Goal: Task Accomplishment & Management: Complete application form

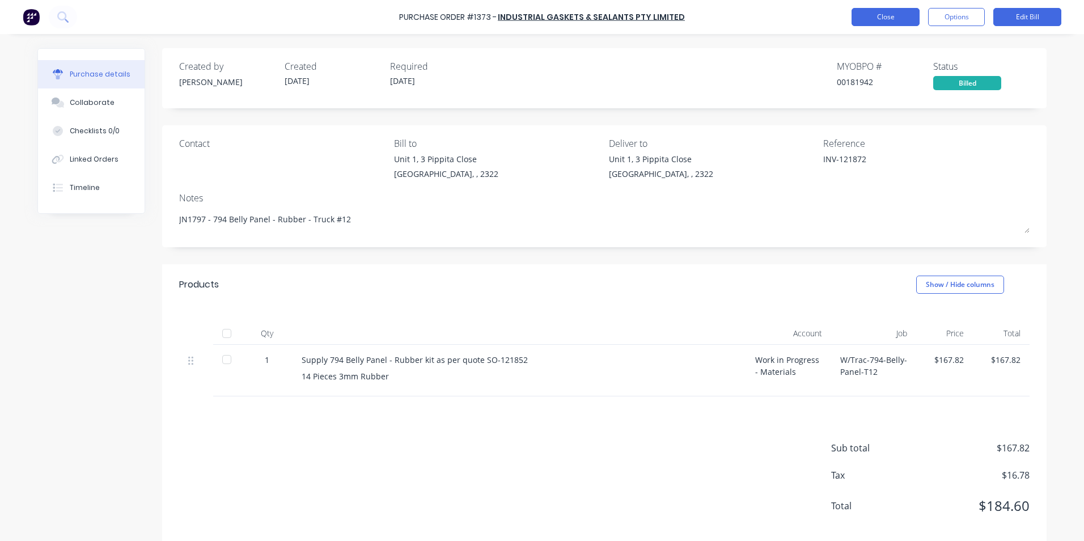
click at [883, 16] on button "Close" at bounding box center [886, 17] width 68 height 18
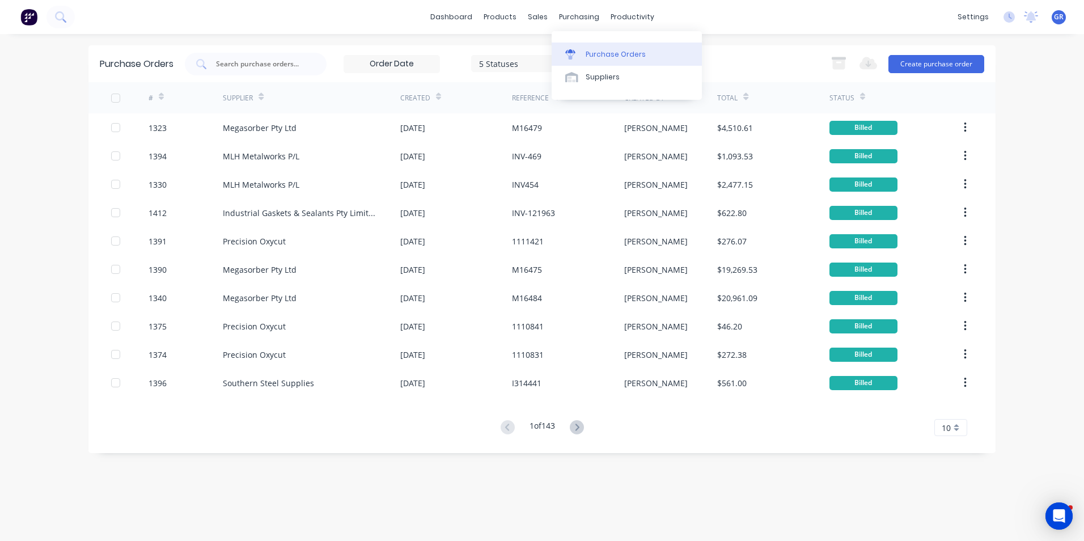
click at [602, 53] on div "Purchase Orders" at bounding box center [616, 54] width 60 height 10
click at [927, 60] on button "Create purchase order" at bounding box center [937, 64] width 96 height 18
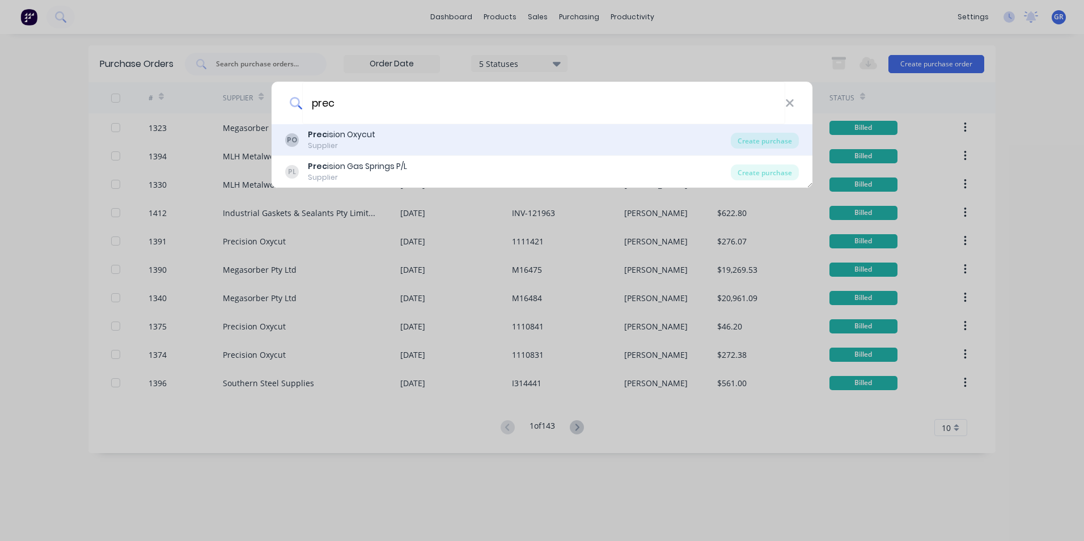
type input "prec"
click at [337, 133] on div "Prec ision Oxycut" at bounding box center [341, 135] width 67 height 12
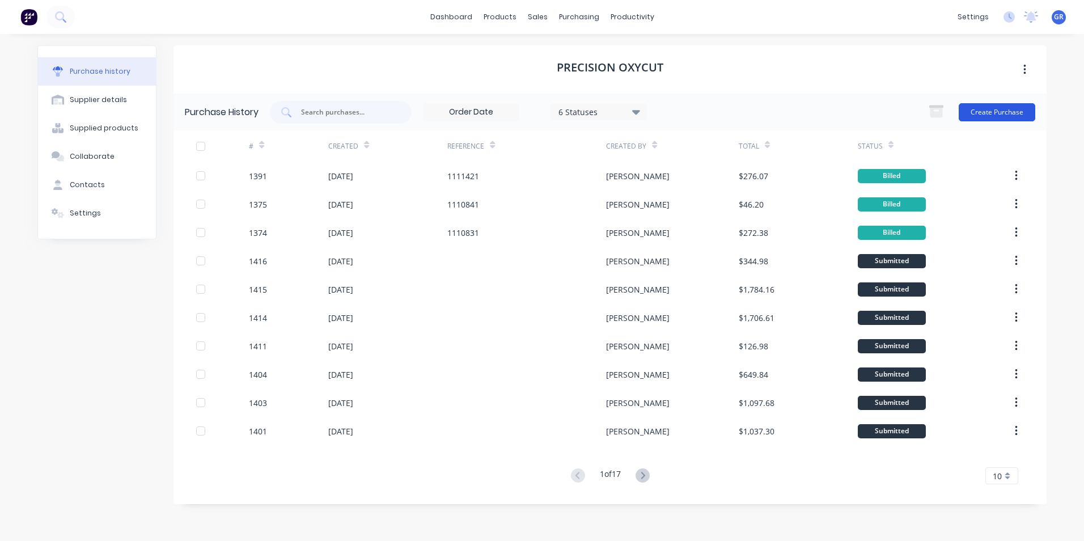
click at [995, 109] on button "Create Purchase" at bounding box center [997, 112] width 77 height 18
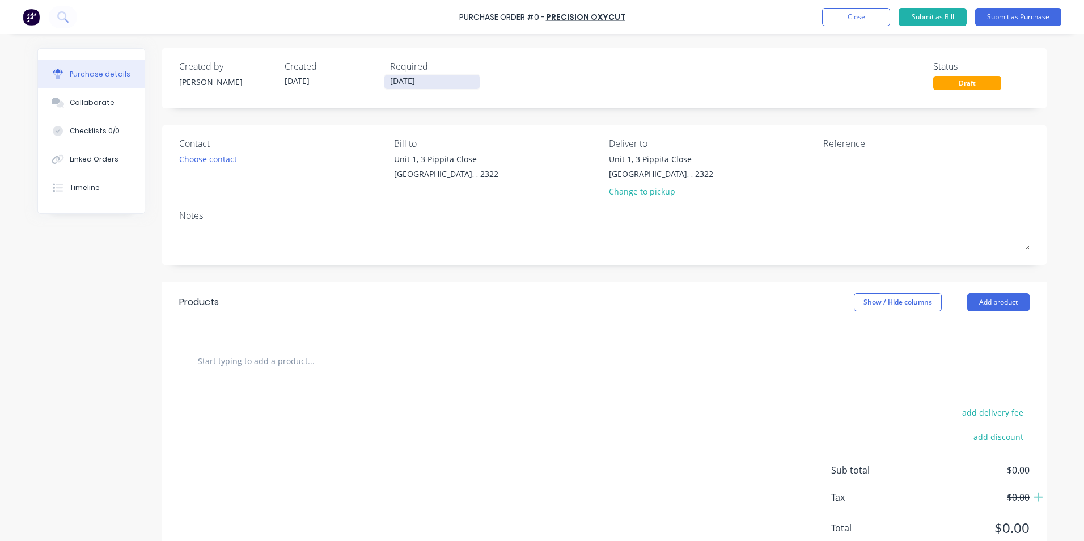
click at [395, 79] on input "10/09/25" at bounding box center [432, 82] width 95 height 14
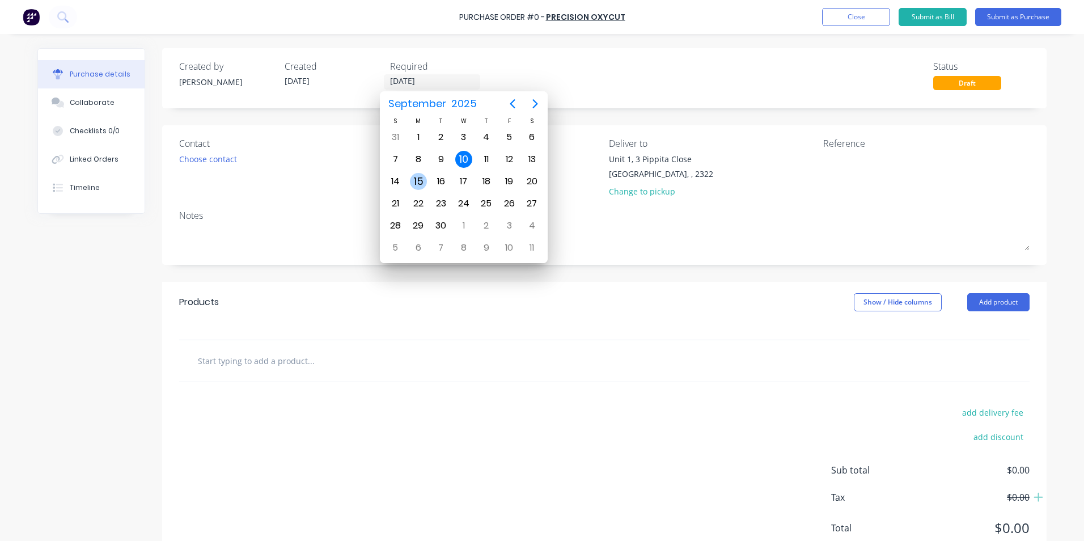
click at [416, 179] on div "15" at bounding box center [418, 181] width 17 height 17
type input "15/09/25"
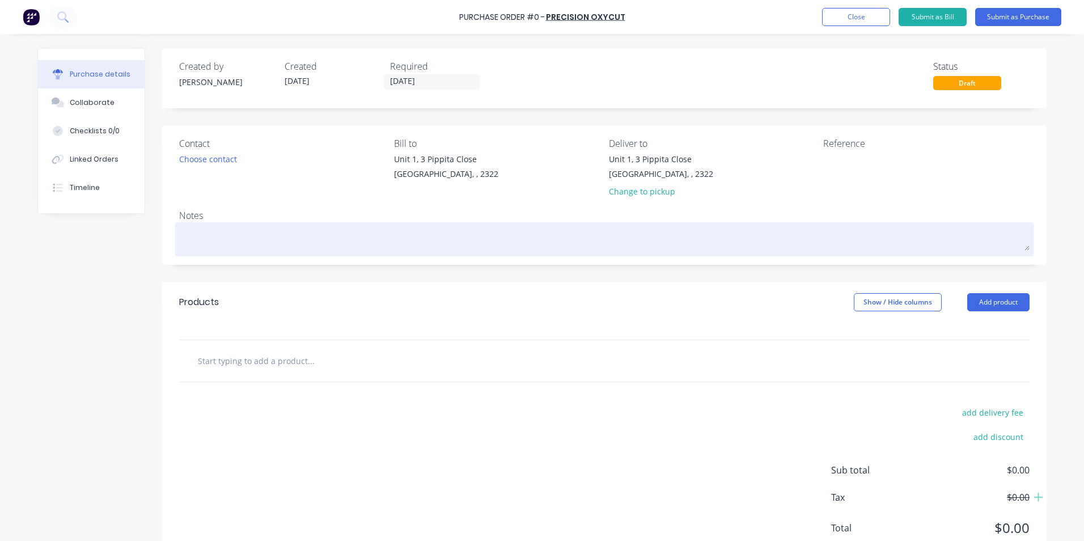
click at [191, 239] on textarea at bounding box center [604, 238] width 851 height 26
type textarea "x"
type textarea "J"
type textarea "x"
type textarea "JN"
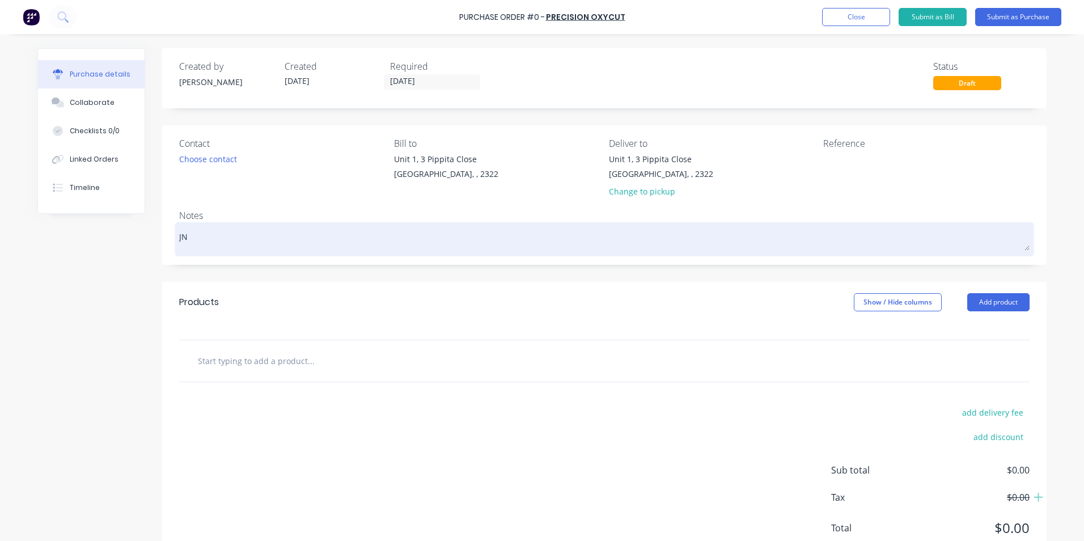
type textarea "x"
type textarea "JN1"
type textarea "x"
type textarea "JN17"
type textarea "x"
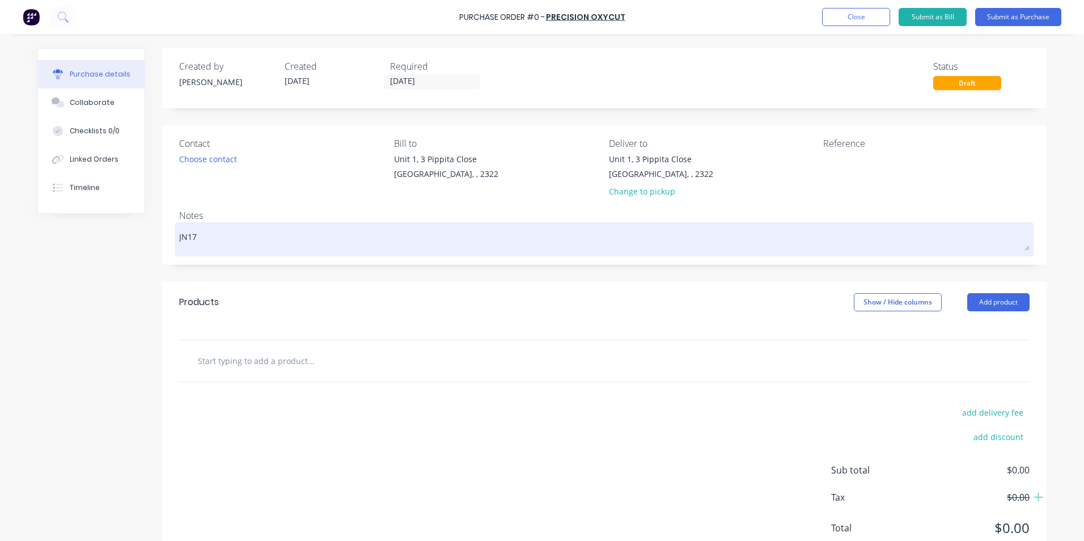
type textarea "JN170"
type textarea "x"
type textarea "JN1709"
type textarea "x"
type textarea "JN1709"
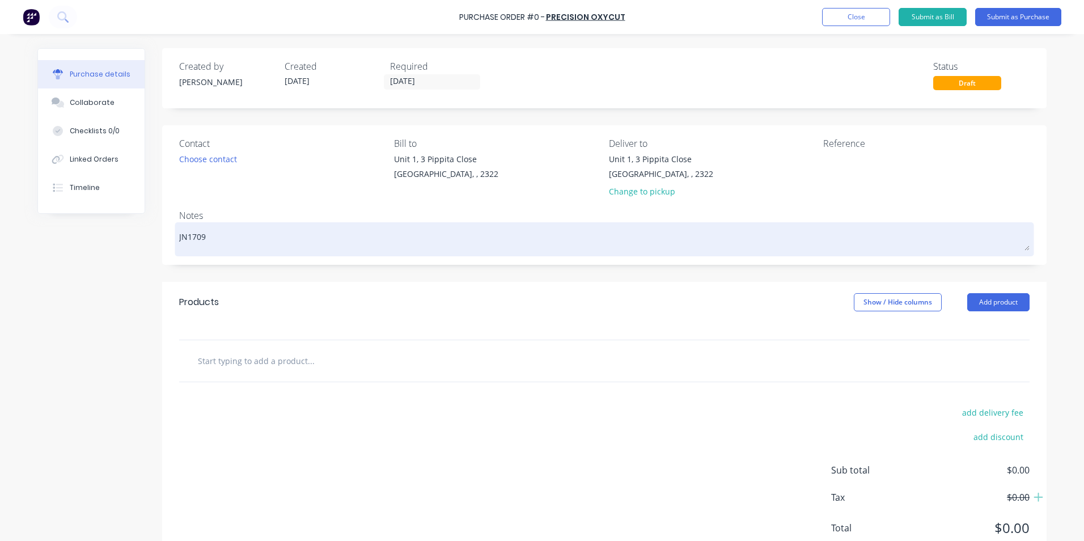
type textarea "x"
type textarea "JN1709 -"
type textarea "x"
type textarea "JN1709 -"
type textarea "x"
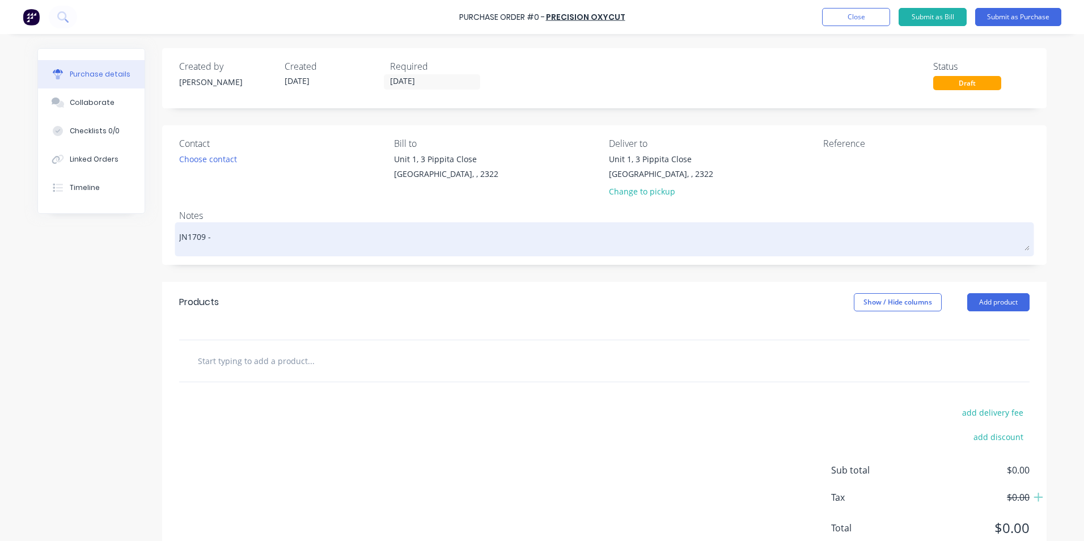
type textarea "JN1709 - D"
type textarea "x"
type textarea "JN1709 - D1"
type textarea "x"
type textarea "JN1709 - D11"
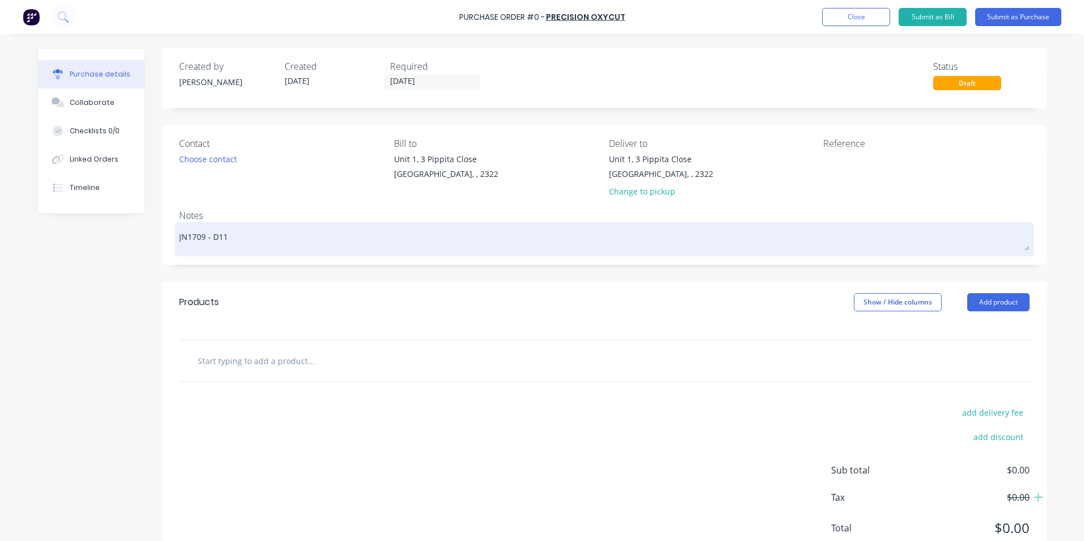
type textarea "x"
type textarea "JN1709 - D11"
type textarea "x"
type textarea "JN1709 - D11 K"
type textarea "x"
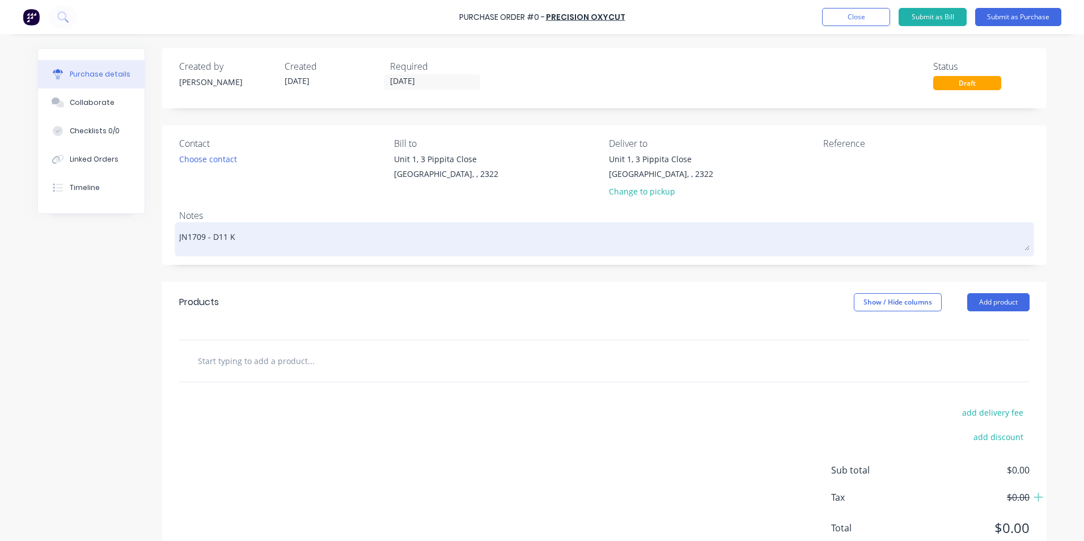
type textarea "JN1709 - D11 KS"
type textarea "x"
type textarea "JN1709 - D11 KSN"
type textarea "x"
type textarea "JN1709 - D11 KSN"
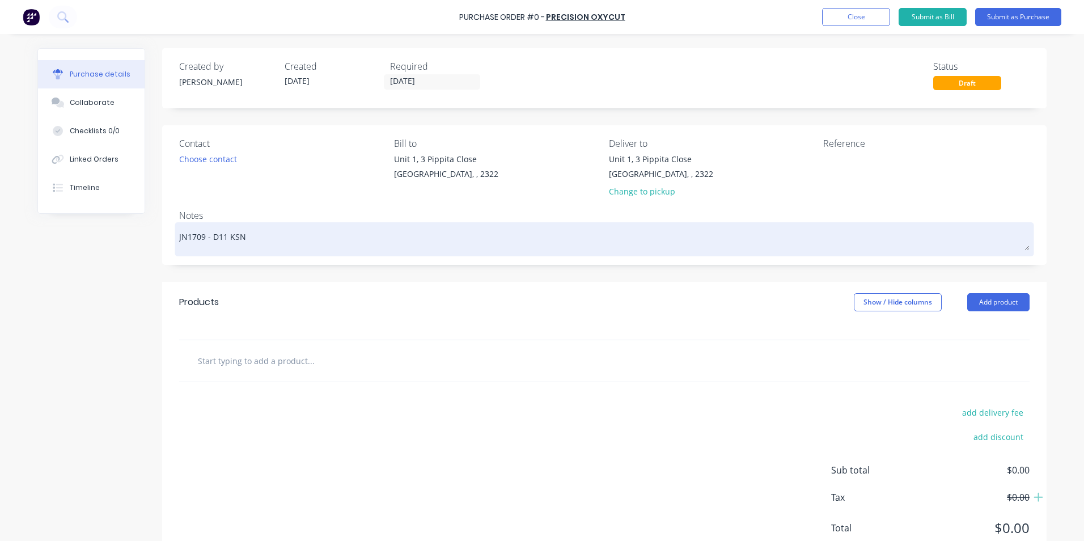
type textarea "x"
type textarea "JN1709 - D11 KSN F"
type textarea "x"
type textarea "JN1709 - D11 KSN Fe"
type textarea "x"
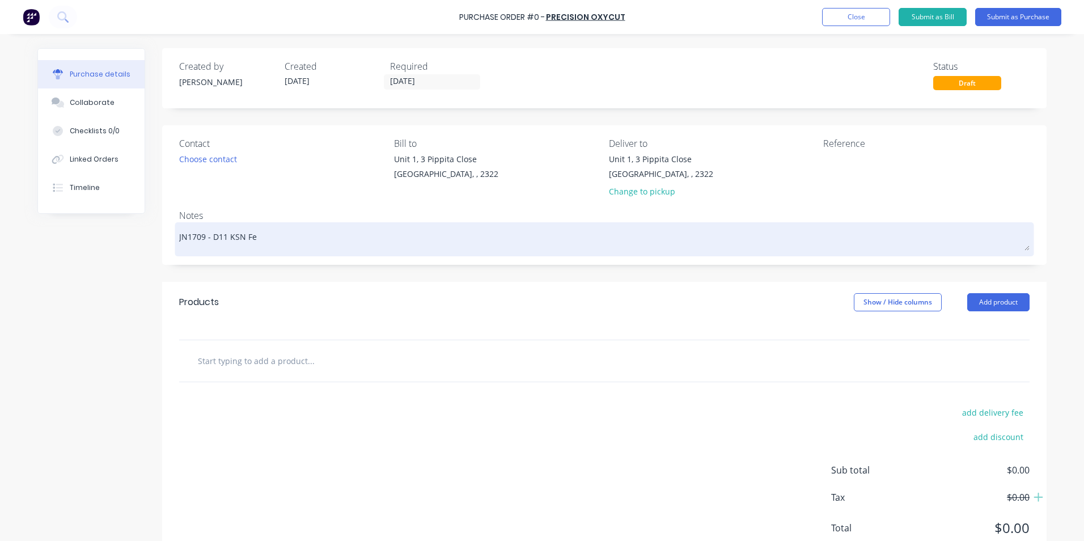
type textarea "JN1709 - D11 KSN Fen"
type textarea "x"
type textarea "JN1709 - D11 KSN Fend"
type textarea "x"
type textarea "JN1709 - D11 KSN Fende"
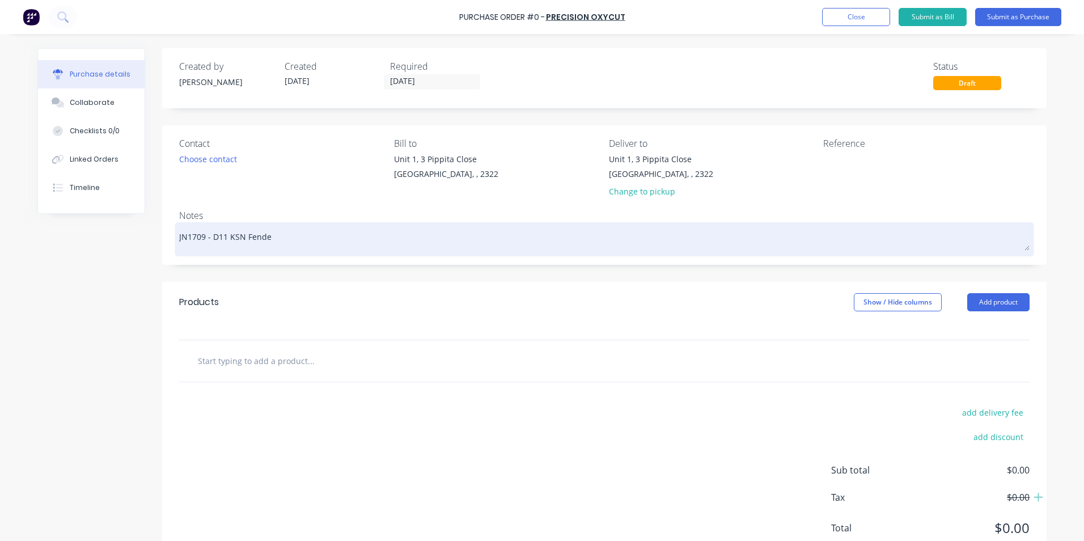
type textarea "x"
type textarea "JN1709 - D11 KSN Fender"
type textarea "x"
type textarea "JN1709 - D11 KSN Fender"
type textarea "x"
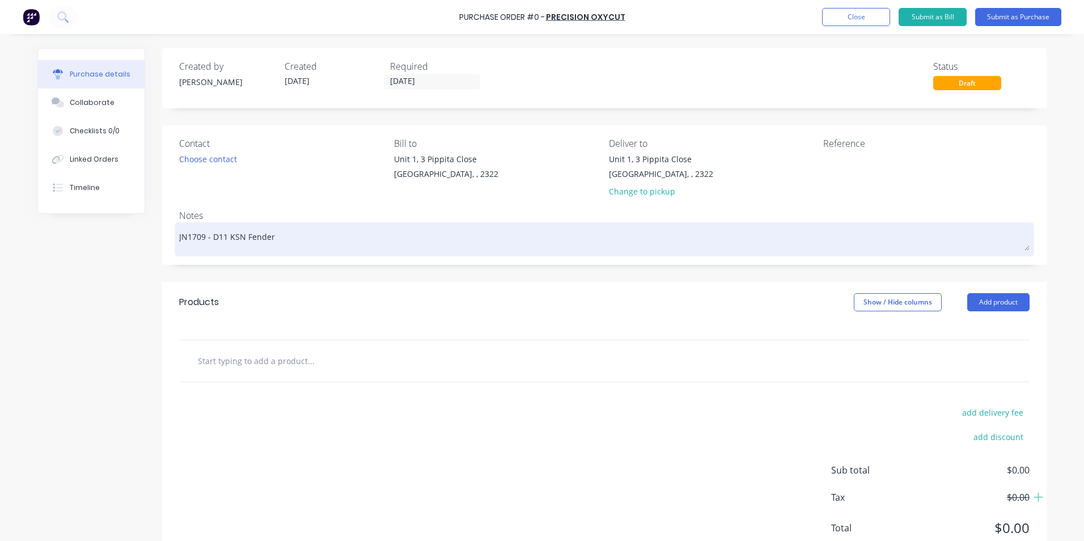
type textarea "JN1709 - D11 KSN Fender L"
type textarea "x"
type textarea "JN1709 - D11 KSN Fender LH"
type textarea "x"
type textarea "JN1709 - D11 KSN Fender LH"
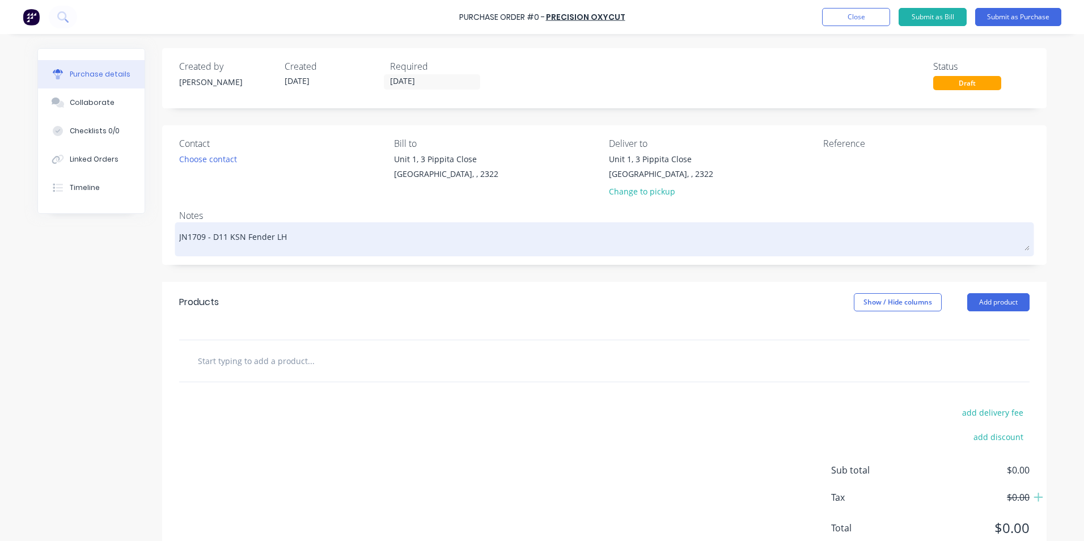
type textarea "x"
type textarea "JN1709 - D11 KSN Fender LH &"
type textarea "x"
type textarea "JN1709 - D11 KSN Fender LH &"
type textarea "x"
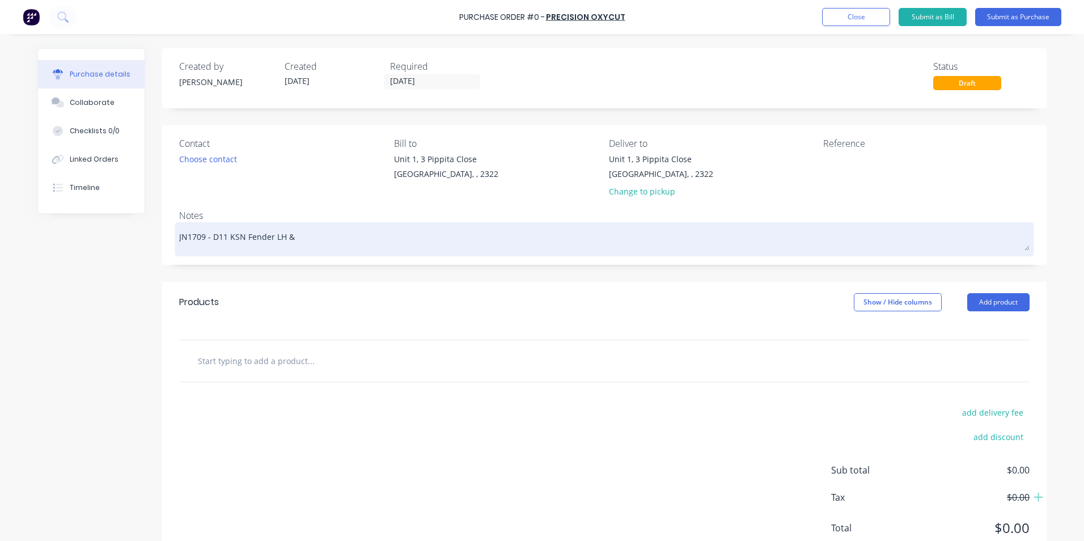
type textarea "JN1709 - D11 KSN Fender LH & R"
type textarea "x"
type textarea "JN1709 - D11 KSN Fender LH & RH"
type textarea "x"
type textarea "JN1709 - D11 KSN Fender LH & RH"
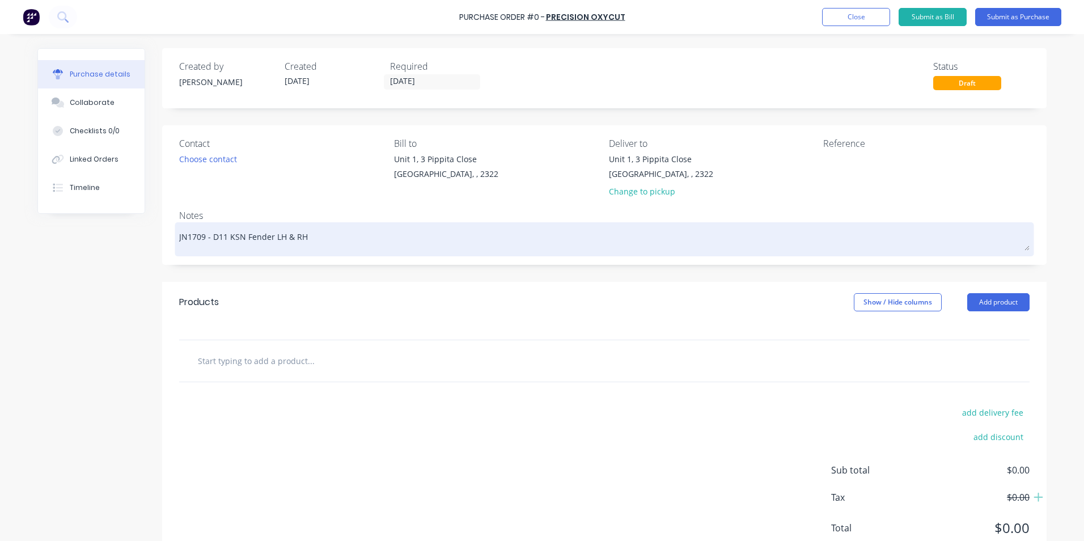
type textarea "x"
type textarea "JN1709 - D11 KSN Fender LH & RH S"
type textarea "x"
type textarea "JN1709 - D11 KSN Fender LH & RH St"
type textarea "x"
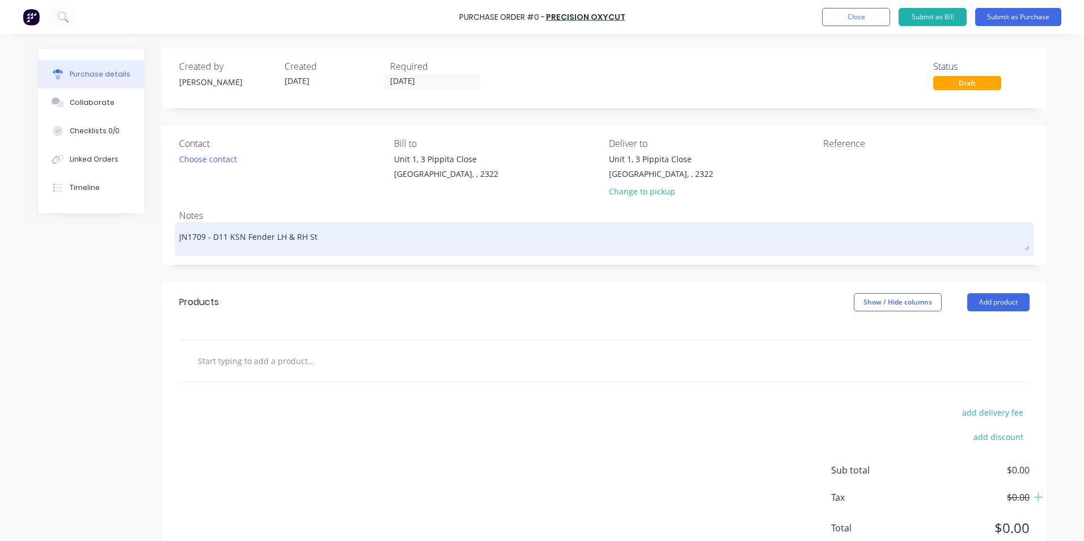
type textarea "JN1709 - D11 KSN Fender LH & RH Sta"
type textarea "x"
type textarea "JN1709 - D11 KSN Fender LH & RH Stan"
type textarea "x"
type textarea "JN1709 - D11 KSN Fender LH & RH Stand"
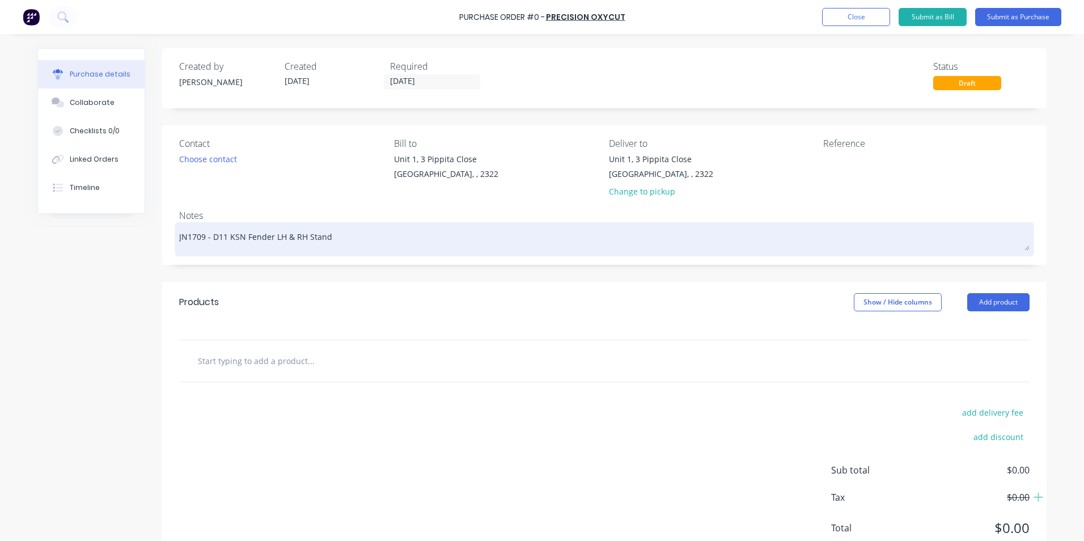
type textarea "x"
type textarea "JN1709 - D11 KSN Fender LH & RH Stands"
type textarea "x"
type textarea "JN1709 - D11 KSN Fender LH & RH Stands"
type textarea "x"
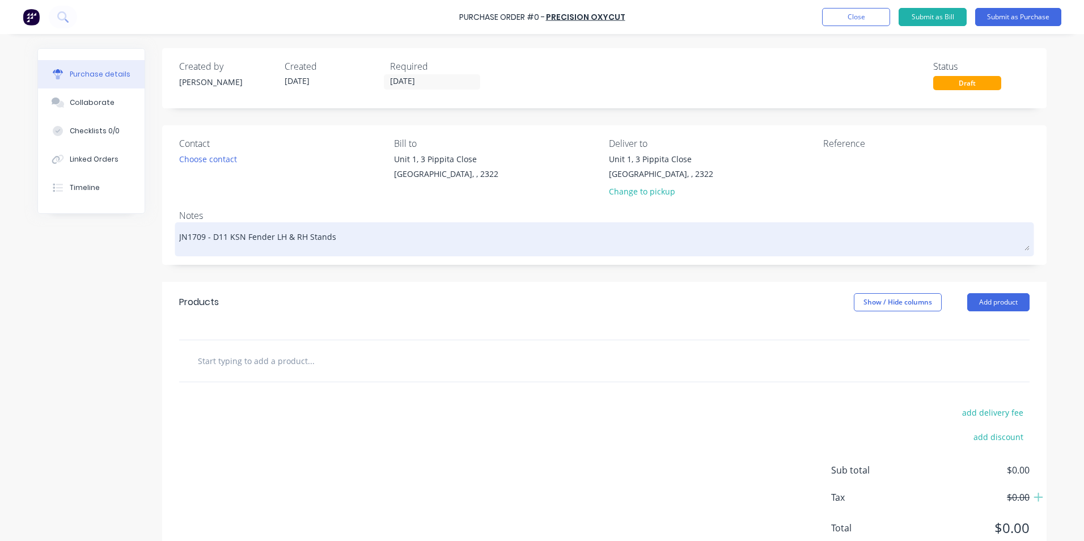
type textarea "JN1709 - D11 KSN Fender LH & RH Stands -"
type textarea "x"
type textarea "JN1709 - D11 KSN Fender LH & RH Stands -"
type textarea "x"
type textarea "JN1709 - D11 KSN Fender LH & RH Stands - P"
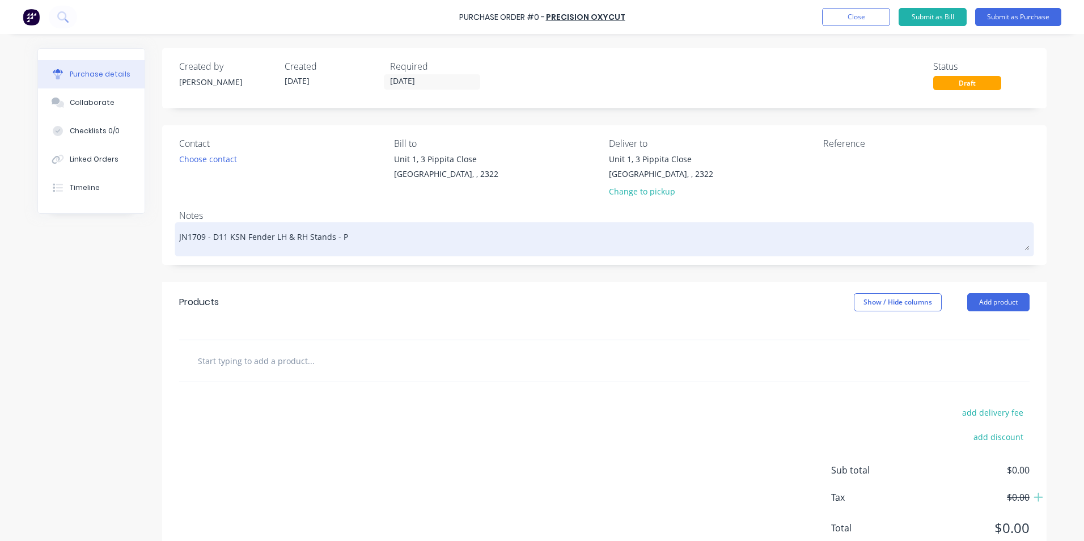
type textarea "x"
type textarea "JN1709 - D11 KSN Fender LH & RH Stands - Pl"
type textarea "x"
type textarea "JN1709 - D11 KSN Fender LH & RH Stands - Pla"
type textarea "x"
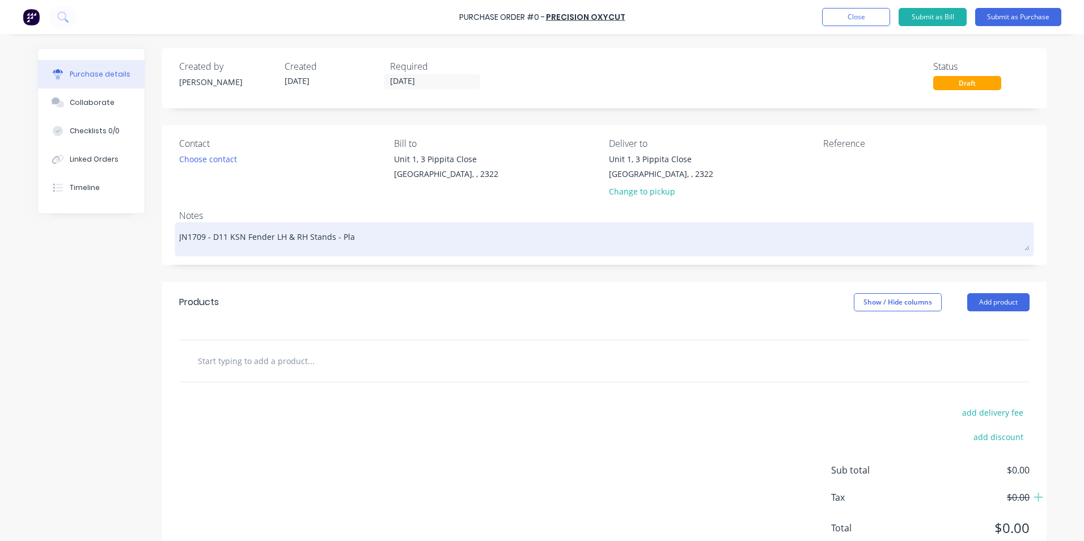
type textarea "JN1709 - D11 KSN Fender LH & RH Stands - Plat"
type textarea "x"
type textarea "JN1709 - D11 KSN Fender LH & RH Stands - Plate"
type textarea "x"
type textarea "JN1709 - D11 KSN Fender LH & RH Stands - Platew"
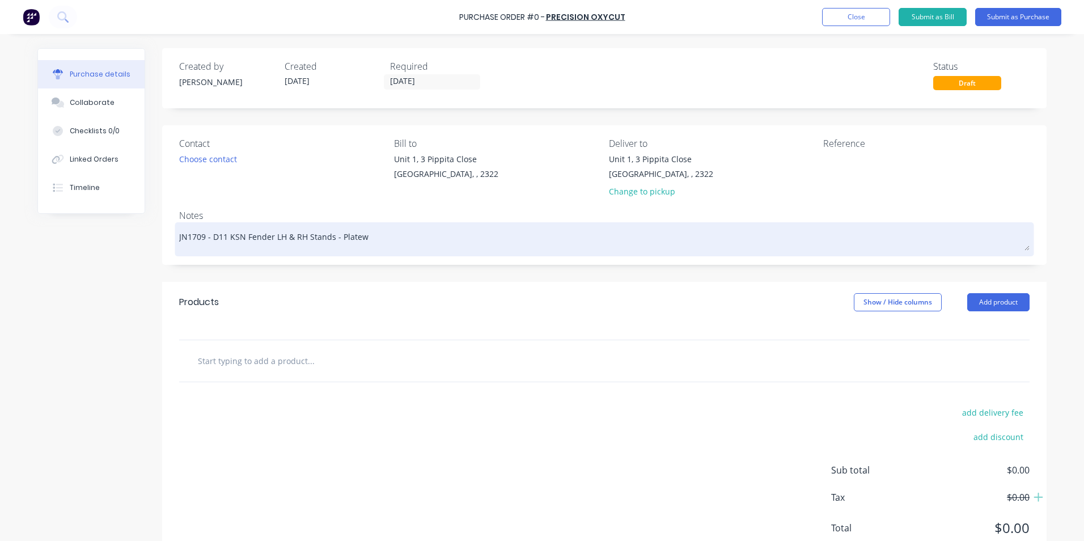
type textarea "x"
type textarea "JN1709 - D11 KSN Fender LH & RH Stands - Platewo"
type textarea "x"
type textarea "JN1709 - D11 KSN Fender LH & RH Stands - Platewor"
type textarea "x"
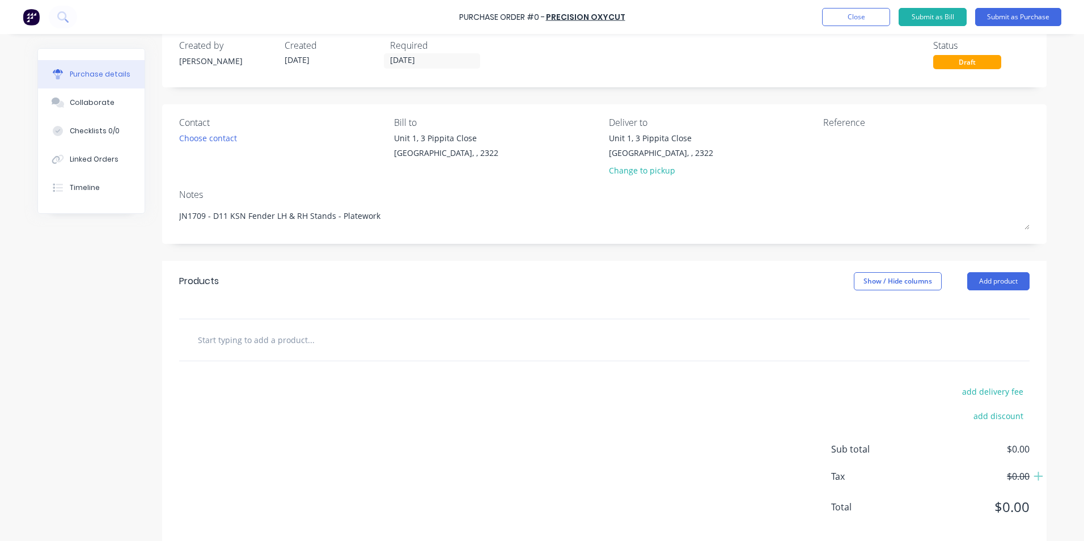
scroll to position [39, 0]
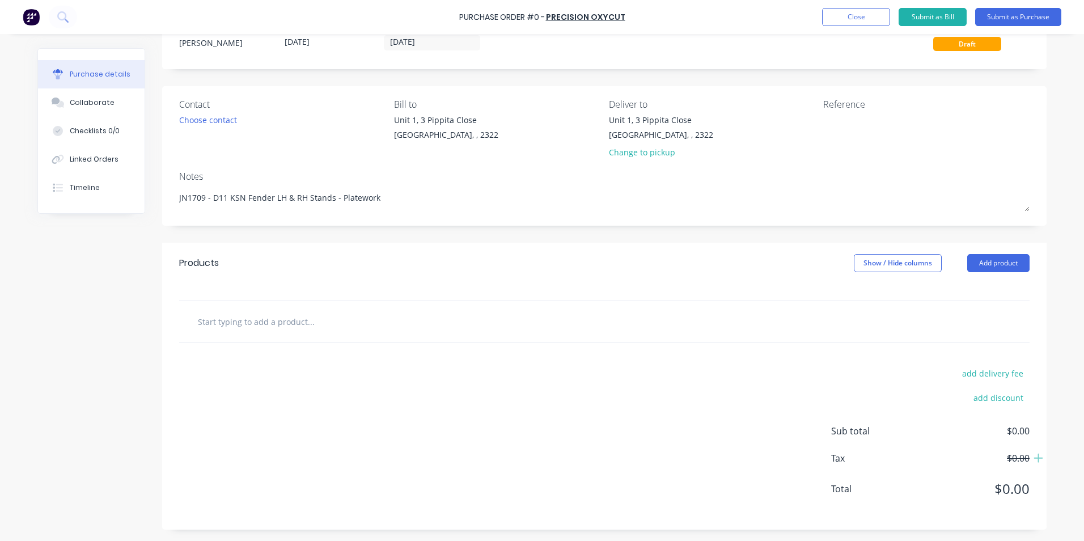
type textarea "JN1709 - D11 KSN Fender LH & RH Stands - Platework"
type textarea "x"
type textarea "JN1709 - D11 KSN Fender LH & RH Stands - Platework"
click at [237, 323] on input "text" at bounding box center [310, 321] width 227 height 23
type textarea "x"
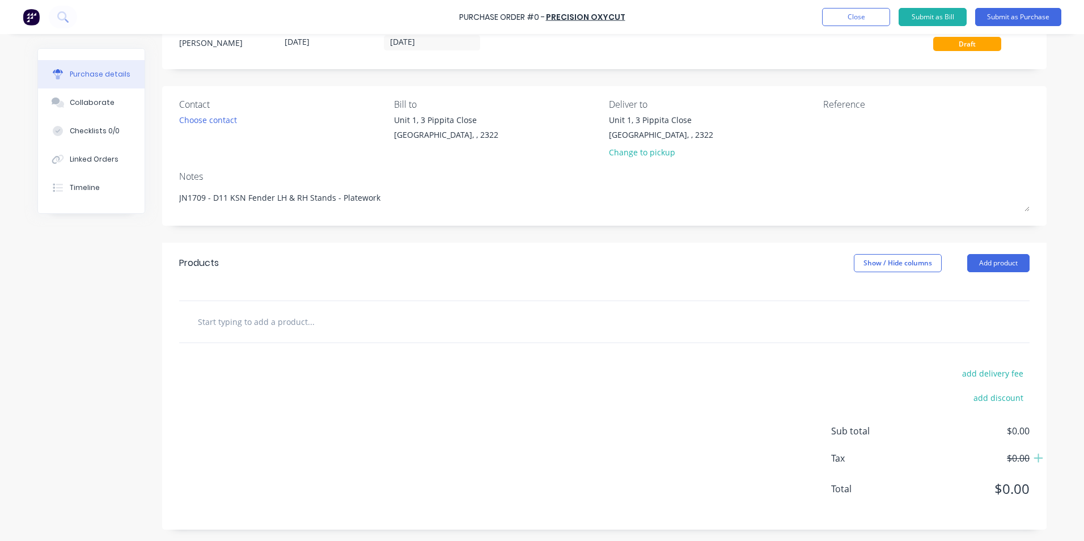
type input "S"
type textarea "x"
type input "Su"
type textarea "x"
type input "Sup"
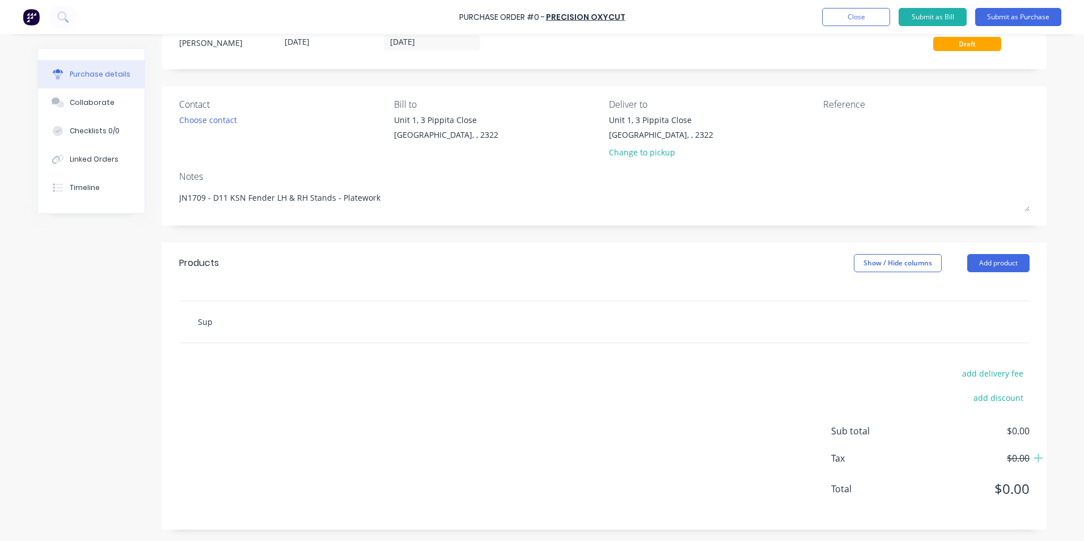
type textarea "x"
type input "Supp"
type textarea "x"
type input "Suppl"
type textarea "x"
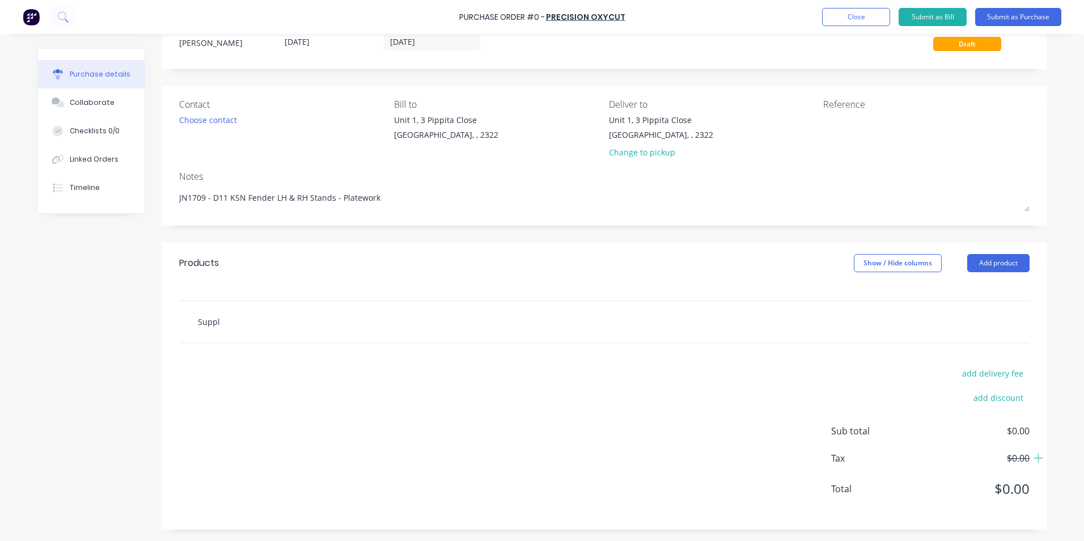
type input "Supply"
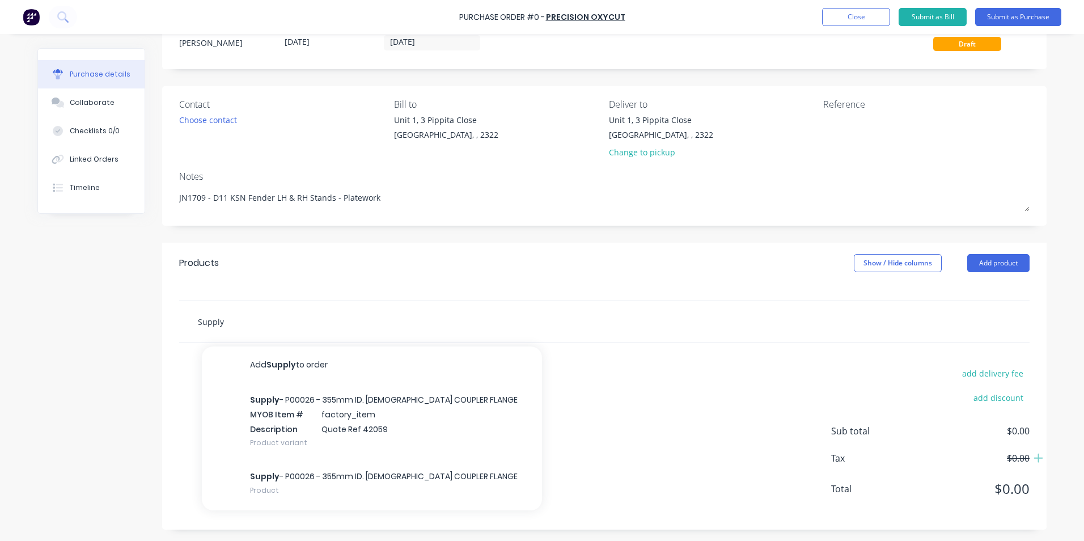
type textarea "x"
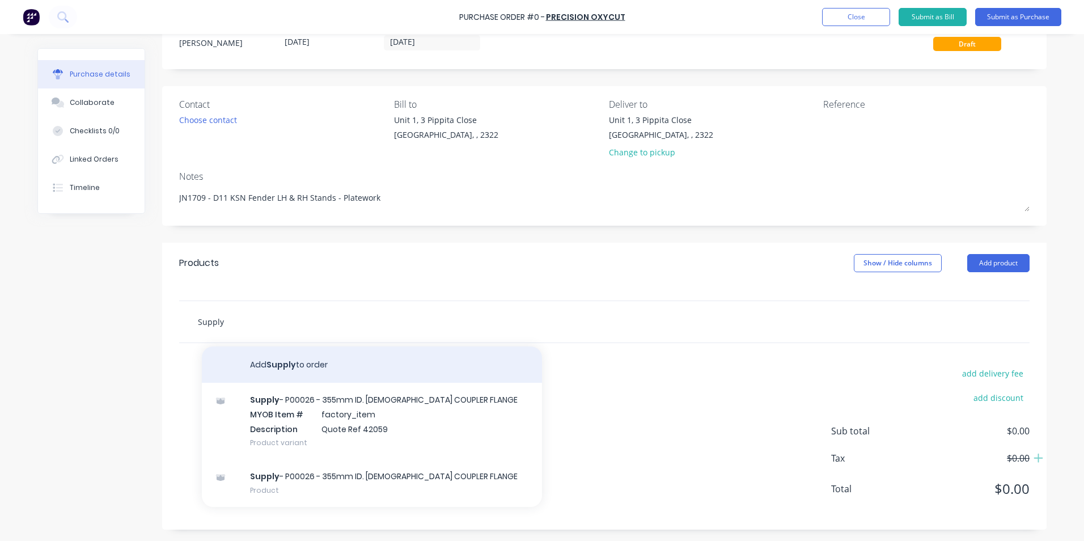
type input "Supply"
click at [278, 363] on button "Add Supply to order" at bounding box center [372, 365] width 340 height 36
type textarea "x"
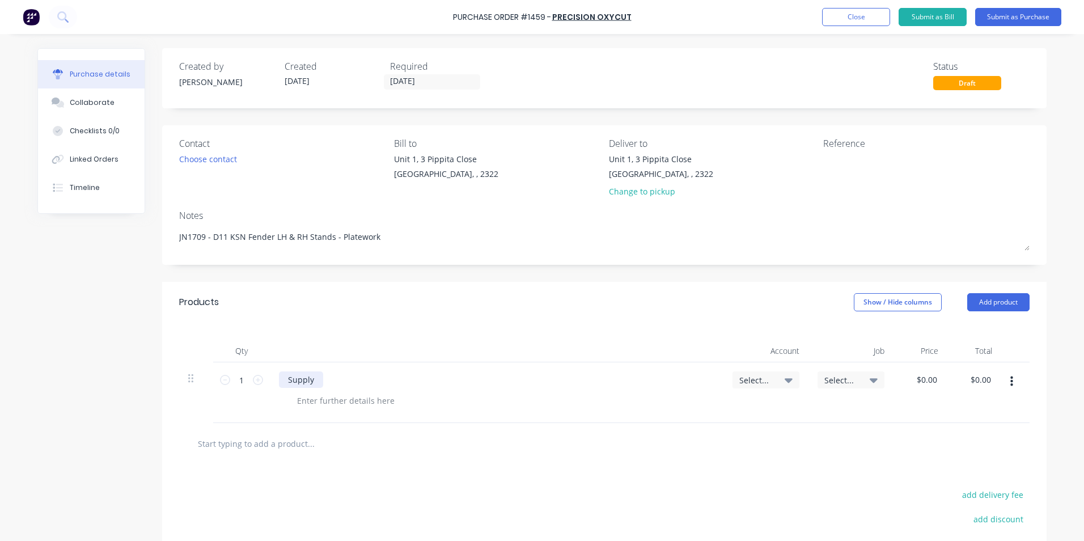
type textarea "x"
click at [316, 381] on div "Supply" at bounding box center [301, 379] width 44 height 16
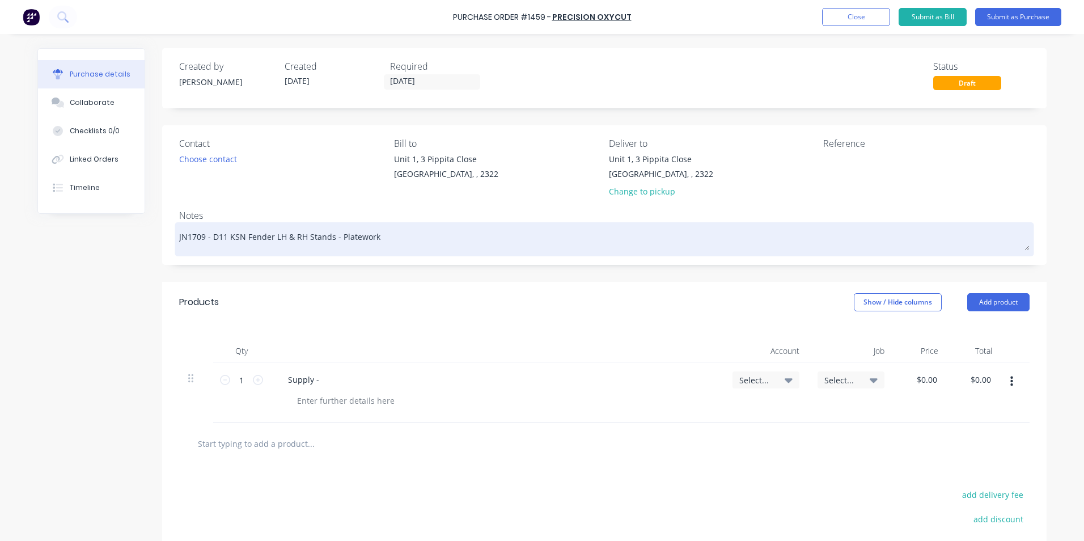
drag, startPoint x: 377, startPoint y: 236, endPoint x: 209, endPoint y: 238, distance: 167.9
click at [209, 238] on textarea "JN1709 - D11 KSN Fender LH & RH Stands - Platework" at bounding box center [604, 238] width 851 height 26
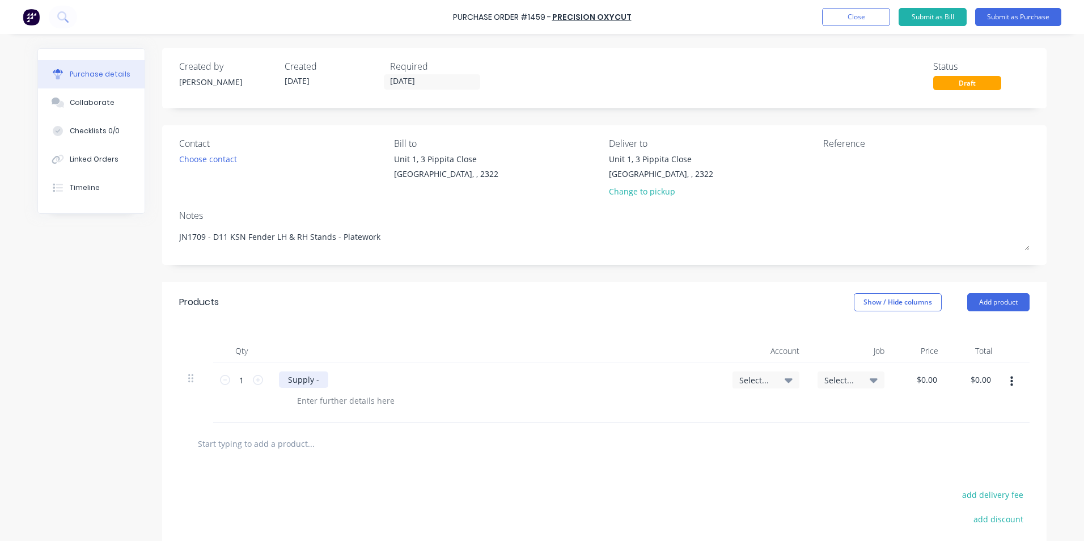
click at [319, 379] on div "Supply -" at bounding box center [303, 379] width 49 height 16
drag, startPoint x: 526, startPoint y: 379, endPoint x: 546, endPoint y: 377, distance: 19.4
click at [526, 379] on div "Supply - D11 KSN Fender LH & RH Stands - Platework as per quote" at bounding box center [413, 379] width 269 height 16
click at [750, 378] on span "Select..." at bounding box center [757, 380] width 34 height 12
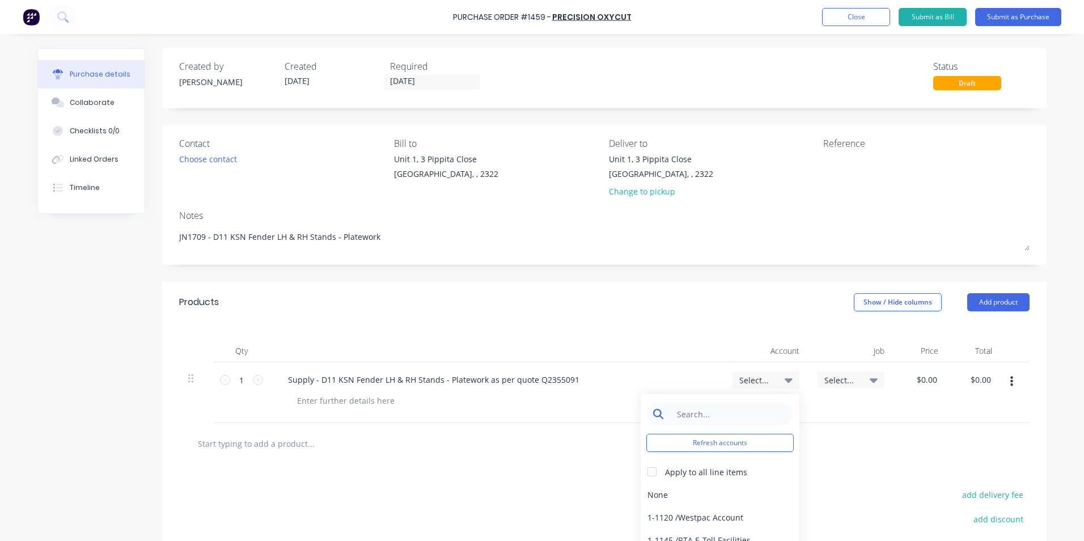
type textarea "x"
click at [706, 415] on input at bounding box center [729, 414] width 116 height 23
type input "1-14"
click at [744, 494] on div "1-1400 / Work in Progress - Materials" at bounding box center [720, 494] width 159 height 23
click at [839, 377] on span "Select..." at bounding box center [842, 380] width 34 height 12
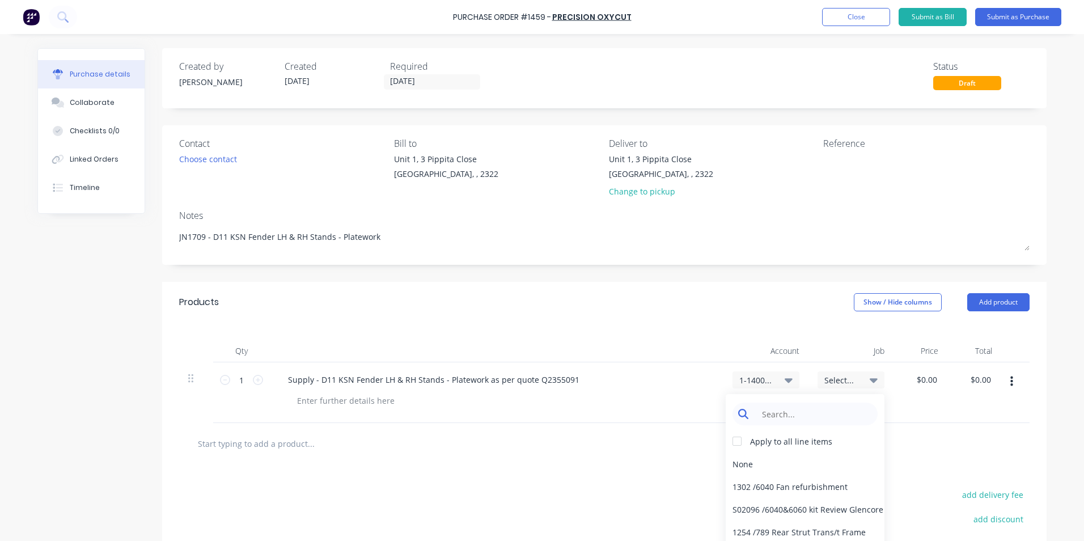
type textarea "x"
click at [768, 408] on input at bounding box center [814, 414] width 116 height 23
type input "1709"
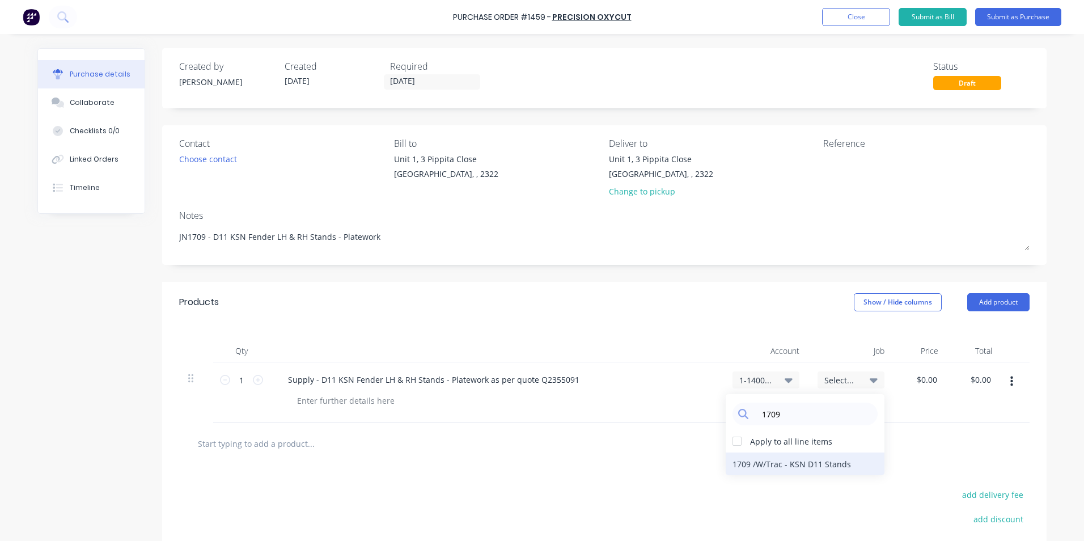
click at [767, 463] on div "1709 / W/Trac - KSN D11 Stands" at bounding box center [805, 464] width 159 height 23
type textarea "x"
type input "0.00"
click at [926, 378] on input "0.00" at bounding box center [927, 379] width 26 height 16
click at [925, 379] on input "0.00" at bounding box center [929, 379] width 22 height 16
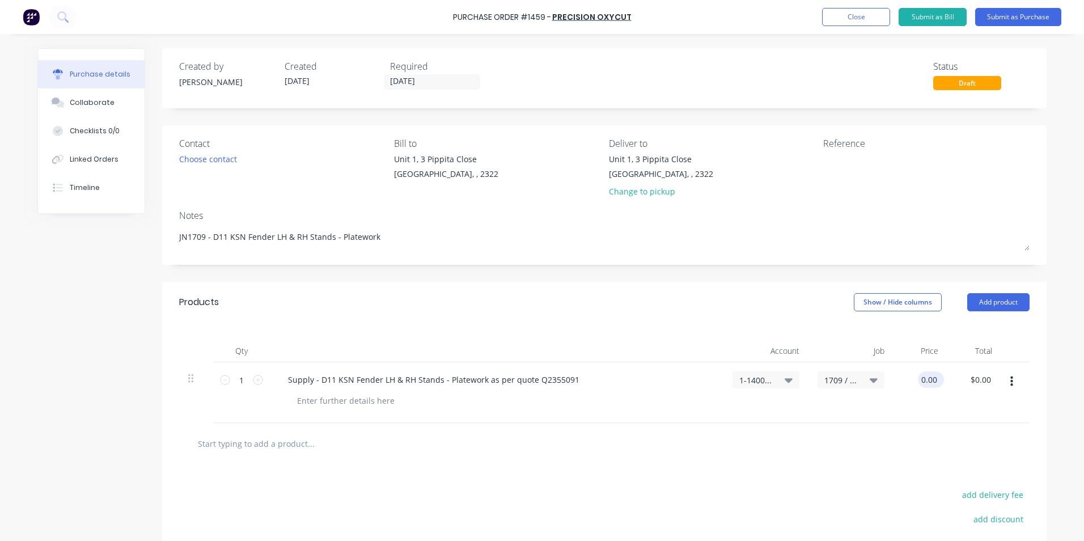
type textarea "x"
click at [925, 379] on input "0.00" at bounding box center [929, 379] width 22 height 16
type input "502.92"
type textarea "x"
type input "$502.92"
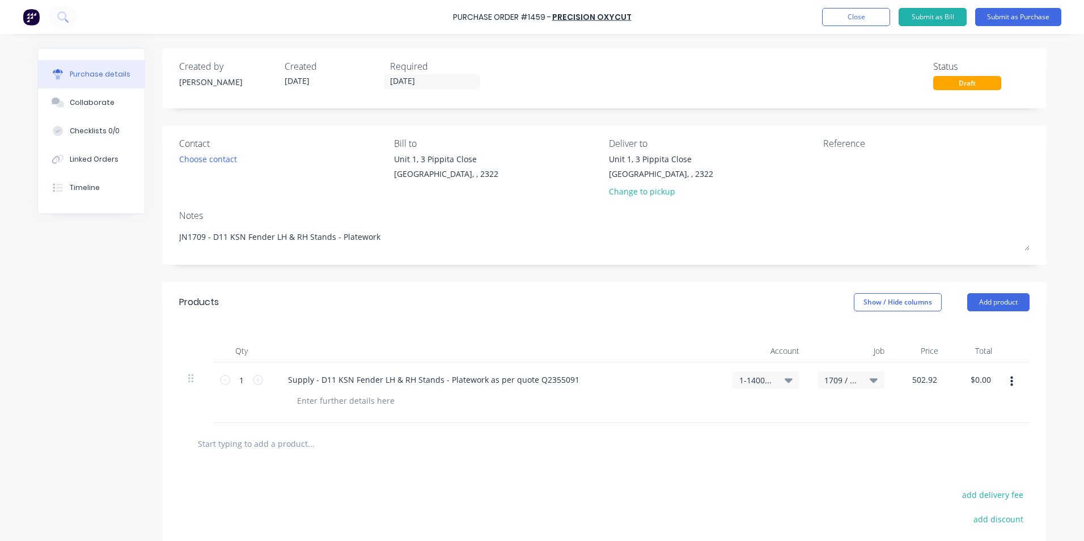
type input "$502.92"
click at [899, 402] on div "$502.92 $502.92" at bounding box center [921, 392] width 54 height 61
click at [1010, 16] on button "Submit as Purchase" at bounding box center [1018, 17] width 86 height 18
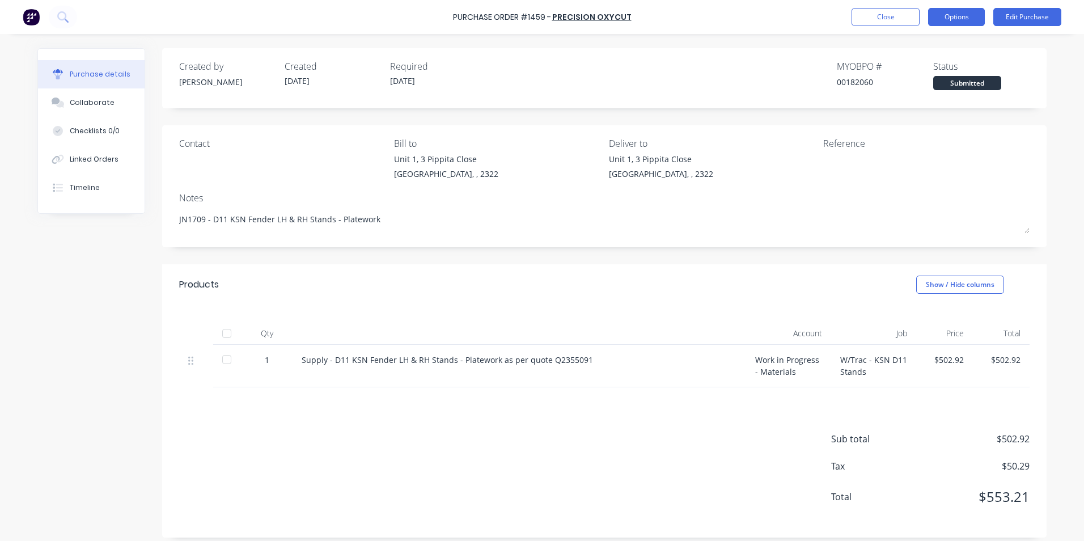
click at [957, 17] on button "Options" at bounding box center [956, 17] width 57 height 18
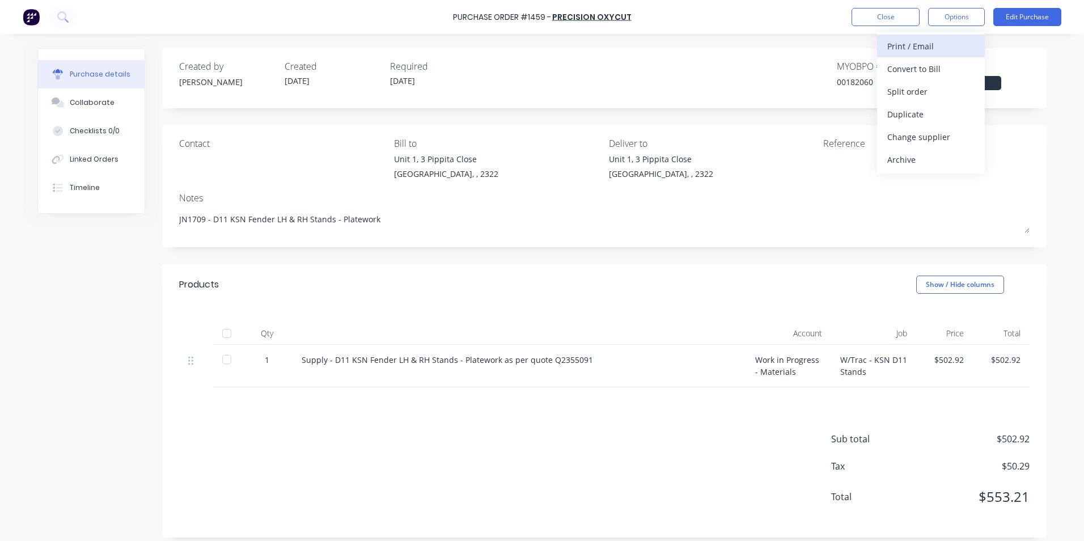
click at [926, 44] on div "Print / Email" at bounding box center [931, 46] width 87 height 16
click at [909, 69] on div "With pricing" at bounding box center [931, 69] width 87 height 16
type textarea "x"
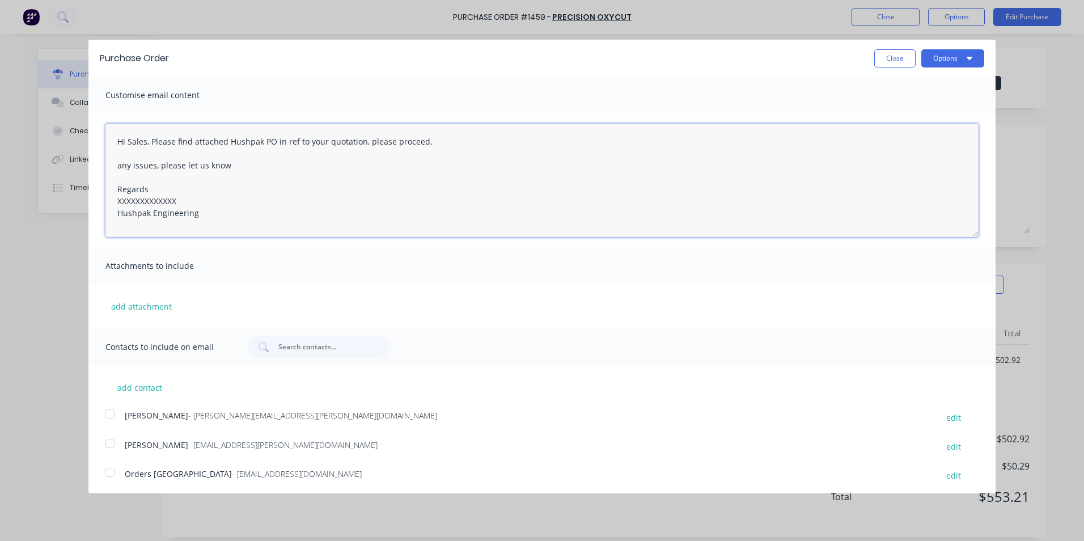
drag, startPoint x: 181, startPoint y: 201, endPoint x: 107, endPoint y: 201, distance: 74.9
click at [107, 201] on textarea "Hi Sales, Please find attached Hushpak PO in ref to your quotation, please proc…" at bounding box center [541, 180] width 873 height 113
type textarea "Hi Sales, Please find attached Hushpak PO in ref to your quotation, please proc…"
click at [137, 307] on button "add attachment" at bounding box center [141, 306] width 72 height 17
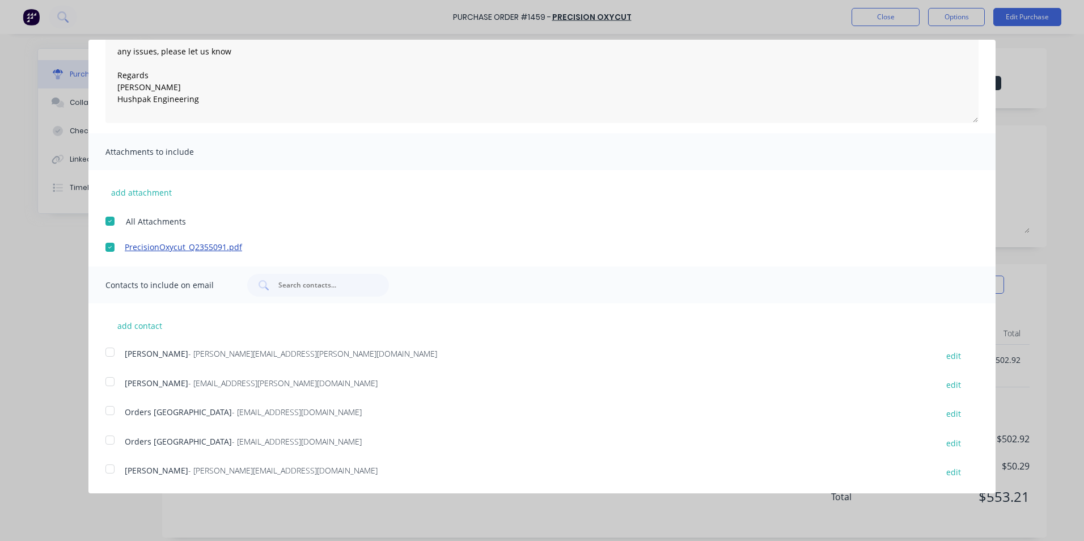
scroll to position [143, 0]
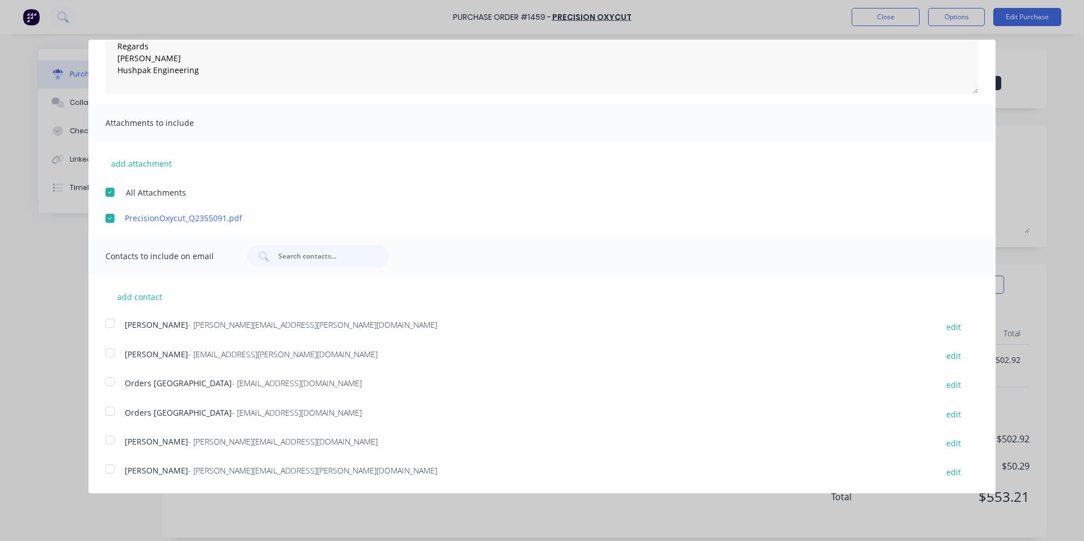
click at [111, 321] on div at bounding box center [110, 323] width 23 height 23
click at [109, 382] on div at bounding box center [110, 381] width 23 height 23
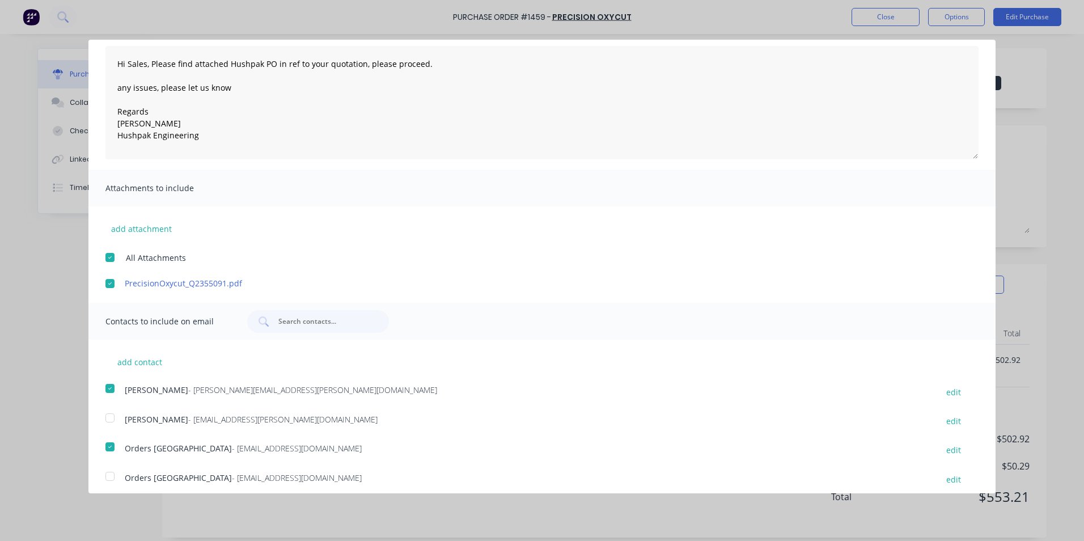
scroll to position [0, 0]
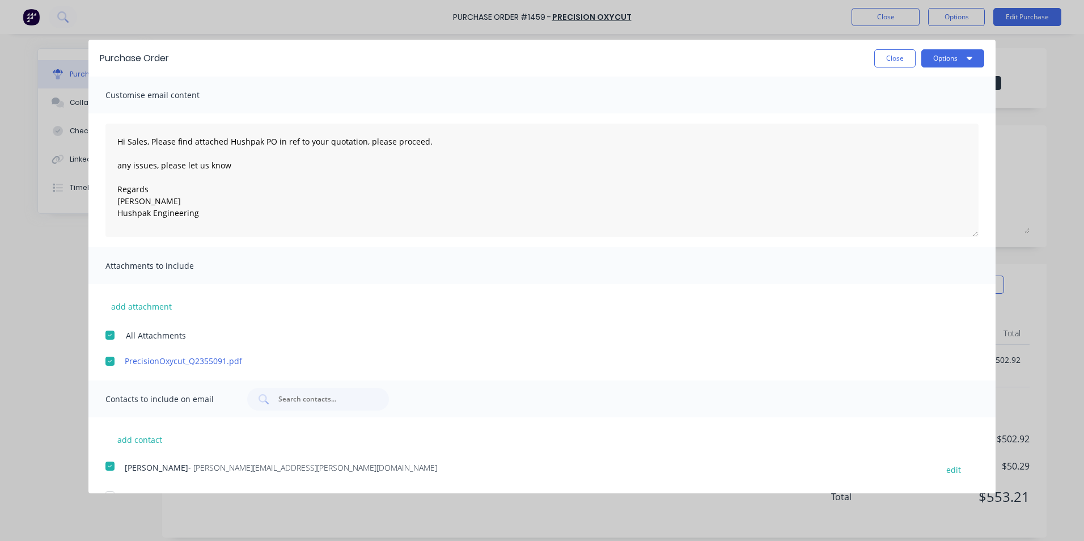
click at [933, 47] on div "Purchase Order Close Options" at bounding box center [541, 58] width 907 height 37
click at [935, 52] on button "Options" at bounding box center [953, 58] width 63 height 18
click at [900, 108] on div "Email" at bounding box center [930, 110] width 87 height 16
type textarea "x"
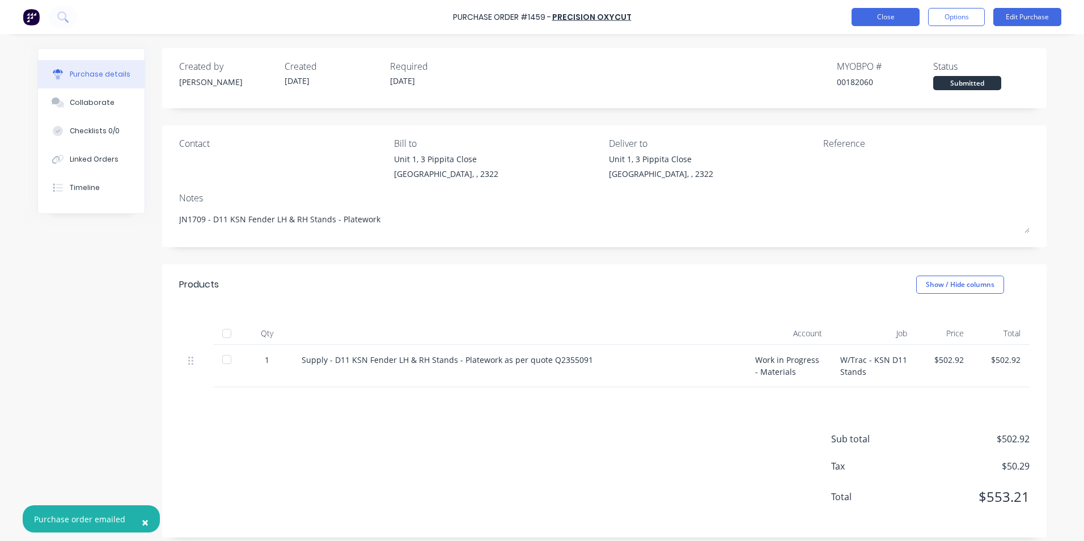
click at [889, 16] on button "Close" at bounding box center [886, 17] width 68 height 18
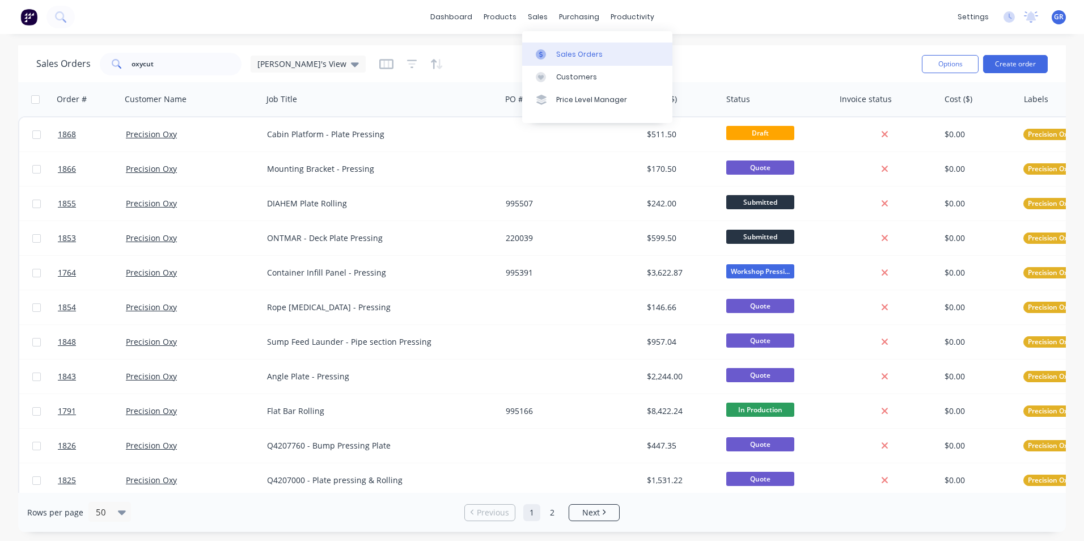
click at [585, 52] on div "Sales Orders" at bounding box center [579, 54] width 47 height 10
drag, startPoint x: 161, startPoint y: 66, endPoint x: 116, endPoint y: 65, distance: 44.8
click at [116, 65] on div "oxycut" at bounding box center [171, 64] width 142 height 23
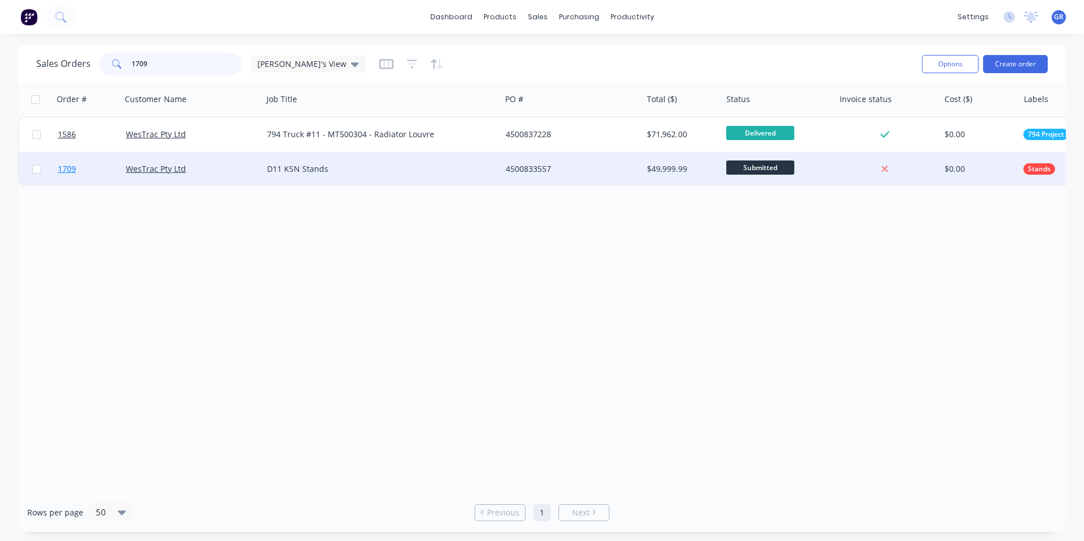
type input "1709"
click at [69, 170] on span "1709" at bounding box center [67, 168] width 18 height 11
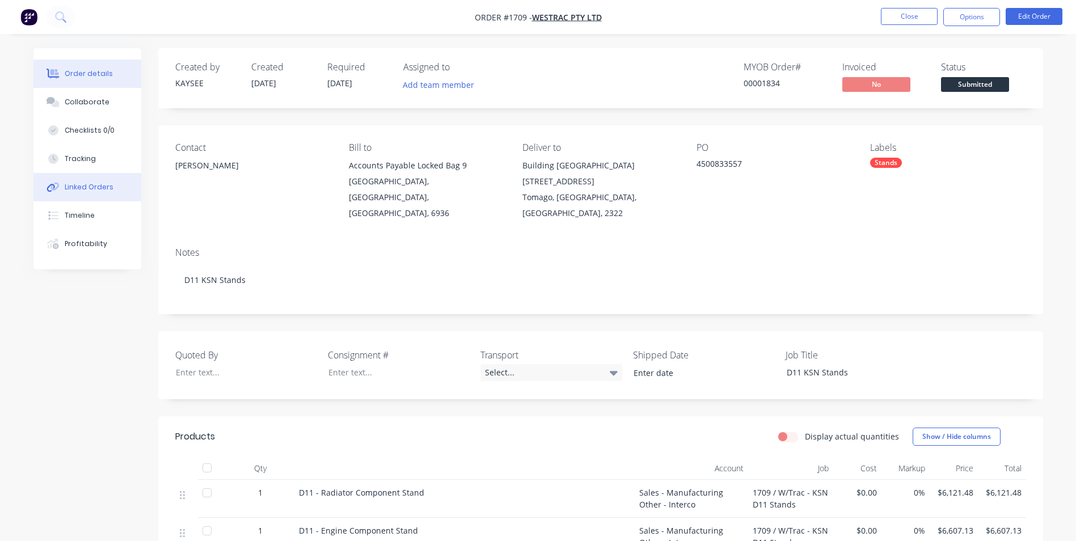
click at [99, 185] on div "Linked Orders" at bounding box center [89, 187] width 49 height 10
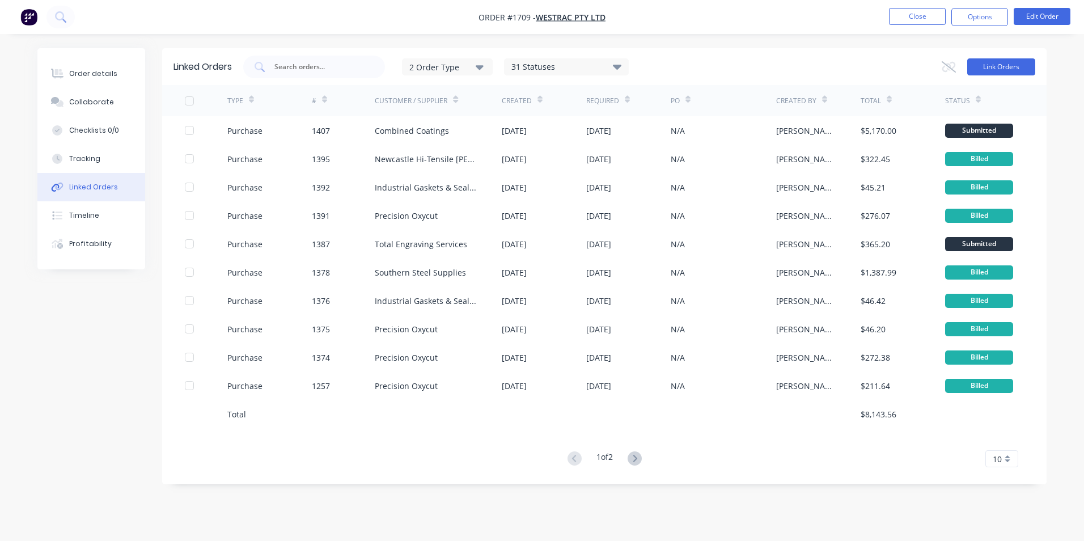
click at [998, 67] on button "Link Orders" at bounding box center [1002, 66] width 68 height 17
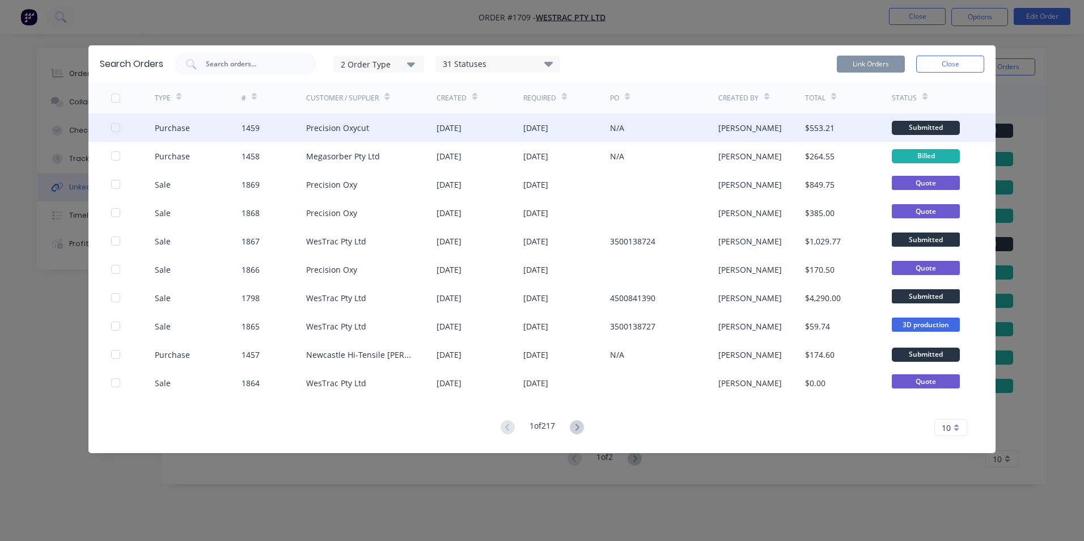
click at [117, 128] on div at bounding box center [115, 127] width 23 height 23
click at [866, 63] on button "Link Orders" at bounding box center [871, 64] width 68 height 17
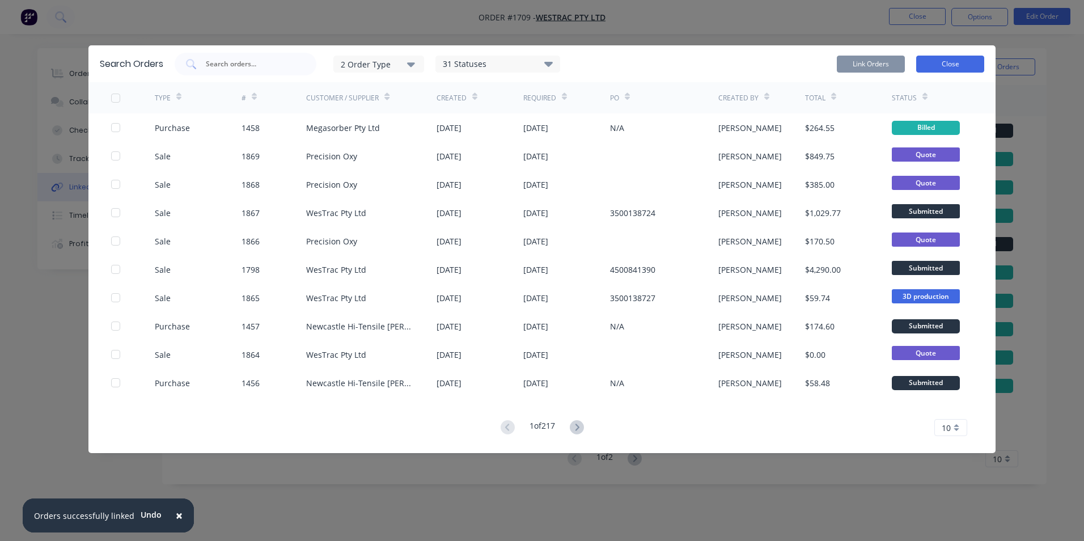
click at [950, 61] on button "Close" at bounding box center [951, 64] width 68 height 17
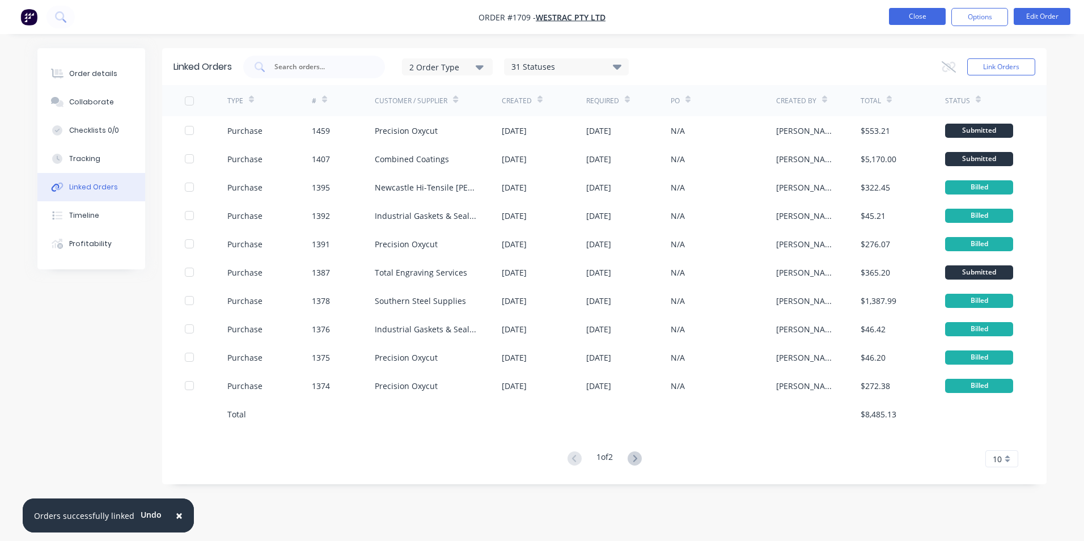
click at [923, 14] on button "Close" at bounding box center [917, 16] width 57 height 17
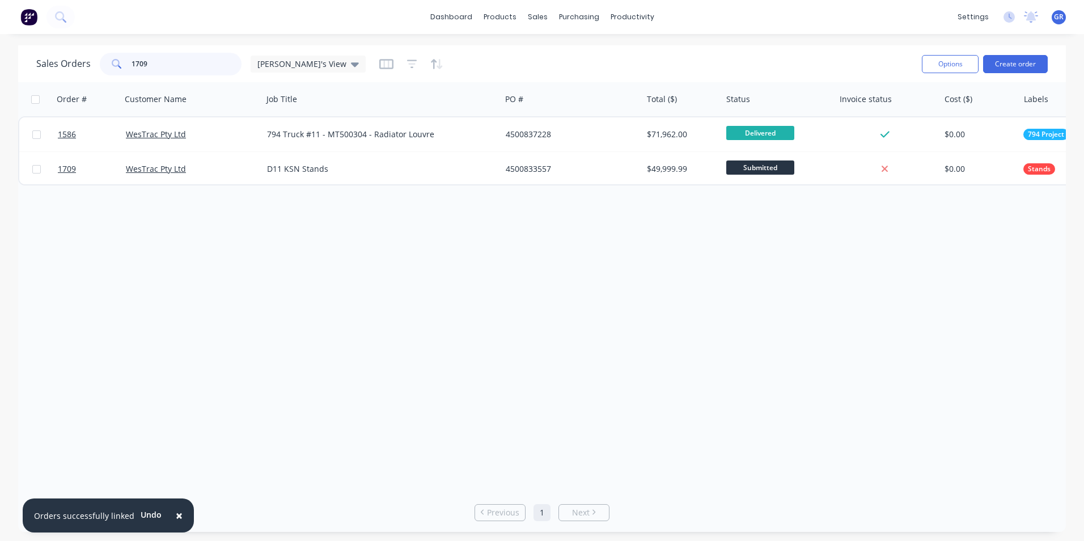
drag, startPoint x: 165, startPoint y: 64, endPoint x: 106, endPoint y: 60, distance: 59.1
click at [106, 60] on div "1709" at bounding box center [171, 64] width 142 height 23
